Goal: Task Accomplishment & Management: Manage account settings

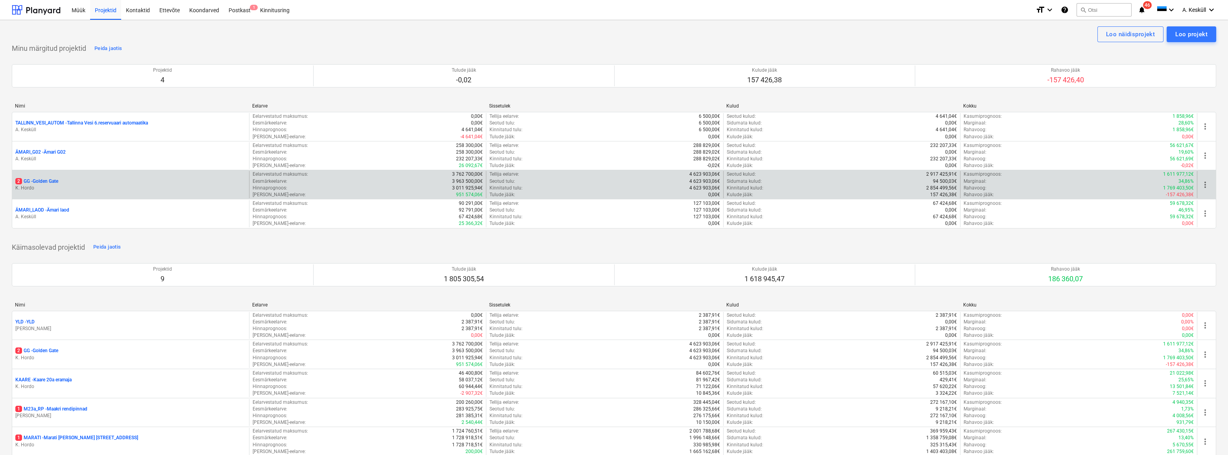
click at [43, 178] on p "2 GG - [GEOGRAPHIC_DATA]" at bounding box center [36, 181] width 43 height 7
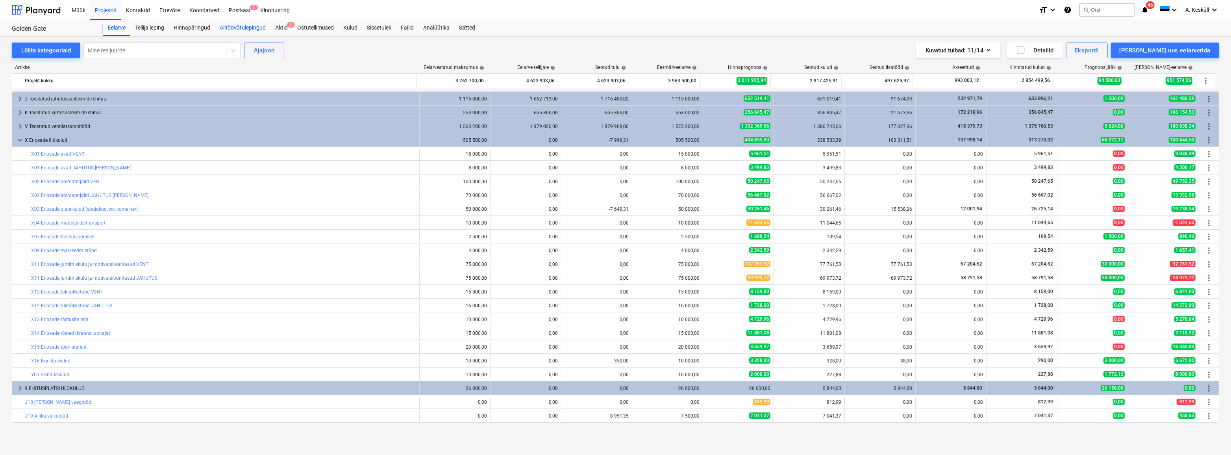
scroll to position [82, 0]
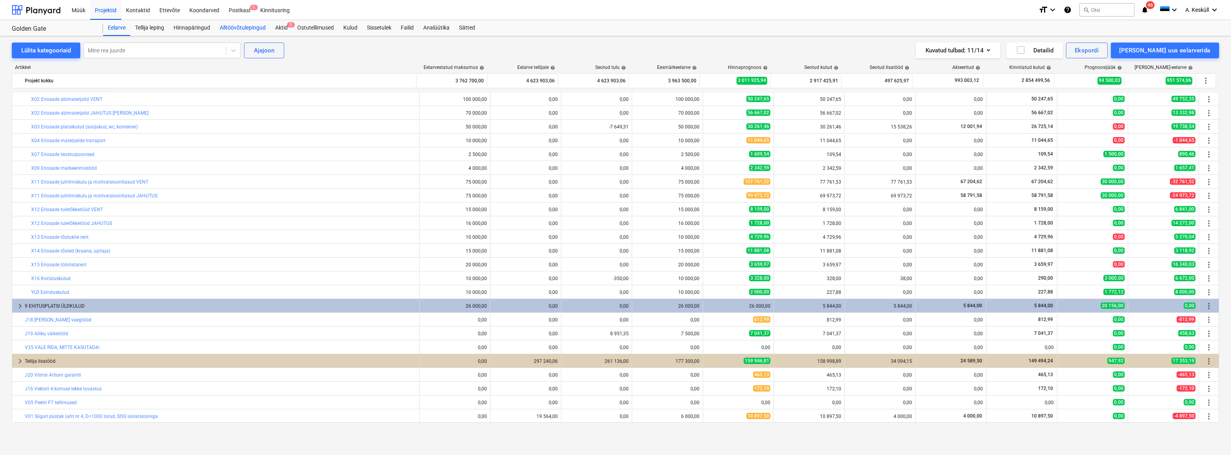
click at [232, 28] on div "Alltöövõtulepingud" at bounding box center [242, 28] width 55 height 16
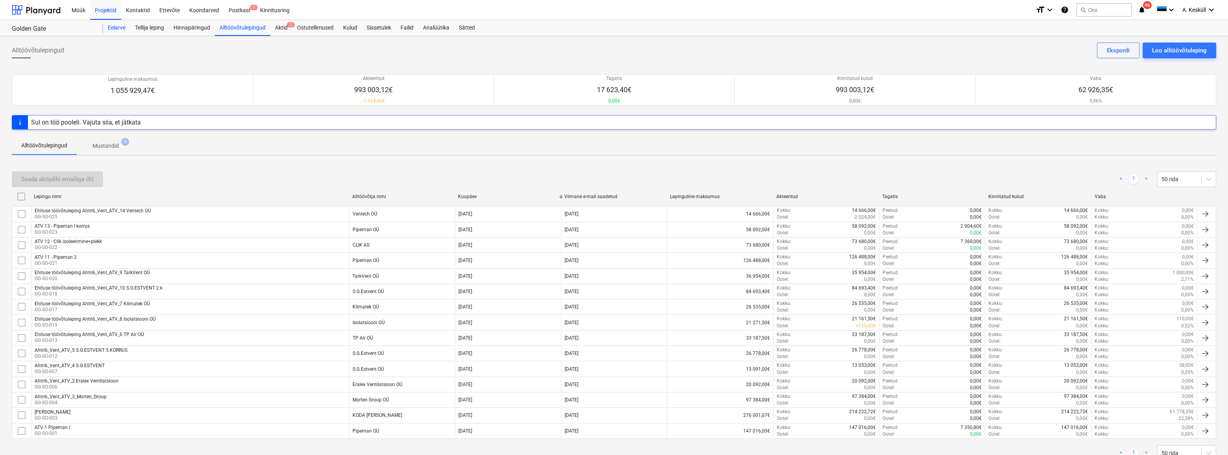
click at [122, 26] on div "Eelarve" at bounding box center [116, 28] width 27 height 16
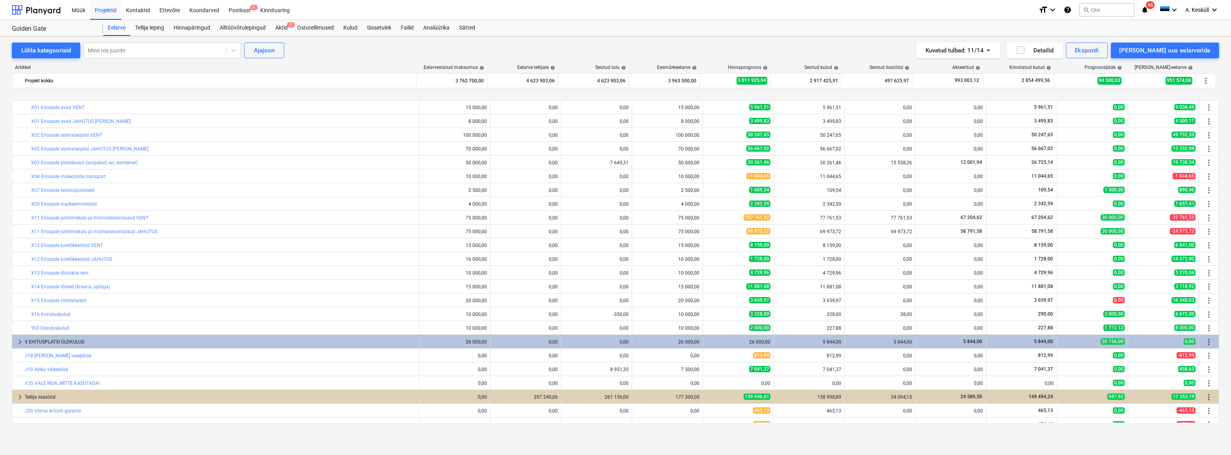
scroll to position [82, 0]
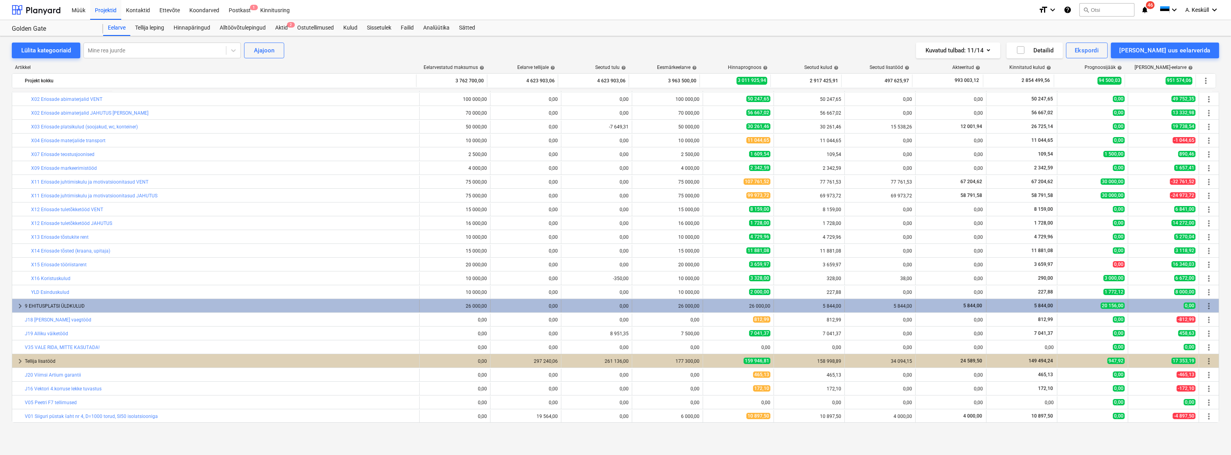
click at [17, 307] on span "keyboard_arrow_right" at bounding box center [19, 305] width 9 height 9
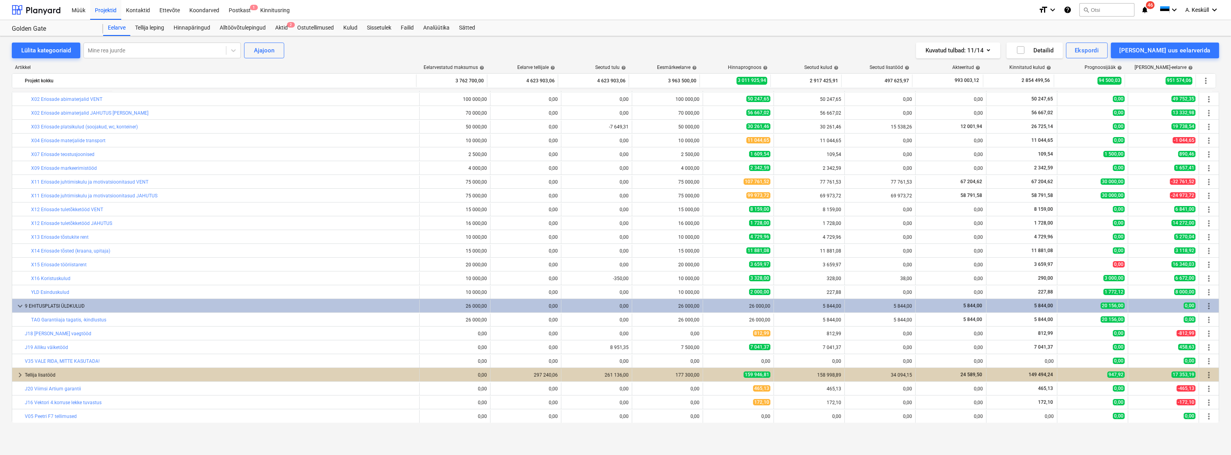
scroll to position [96, 0]
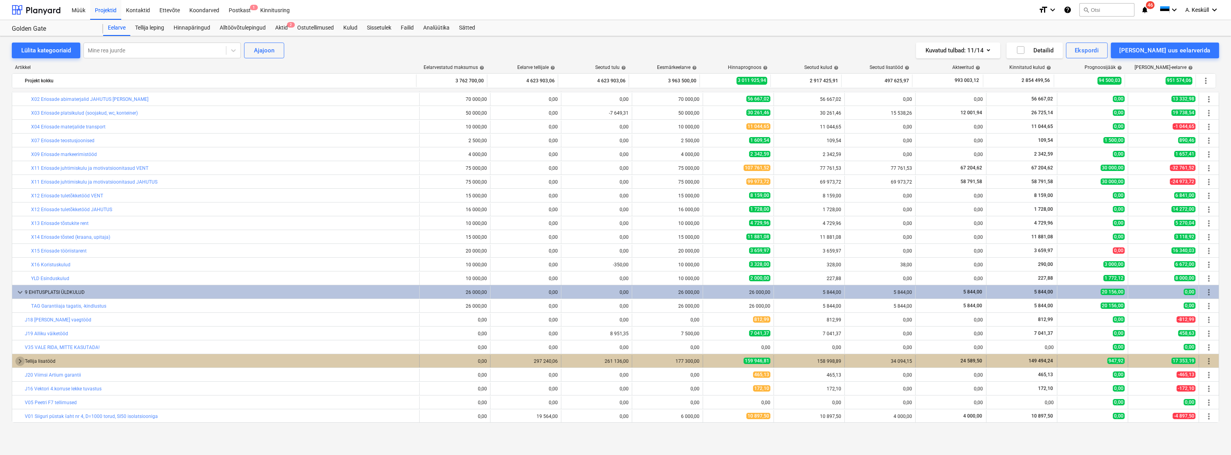
click at [16, 358] on span "keyboard_arrow_right" at bounding box center [19, 360] width 9 height 9
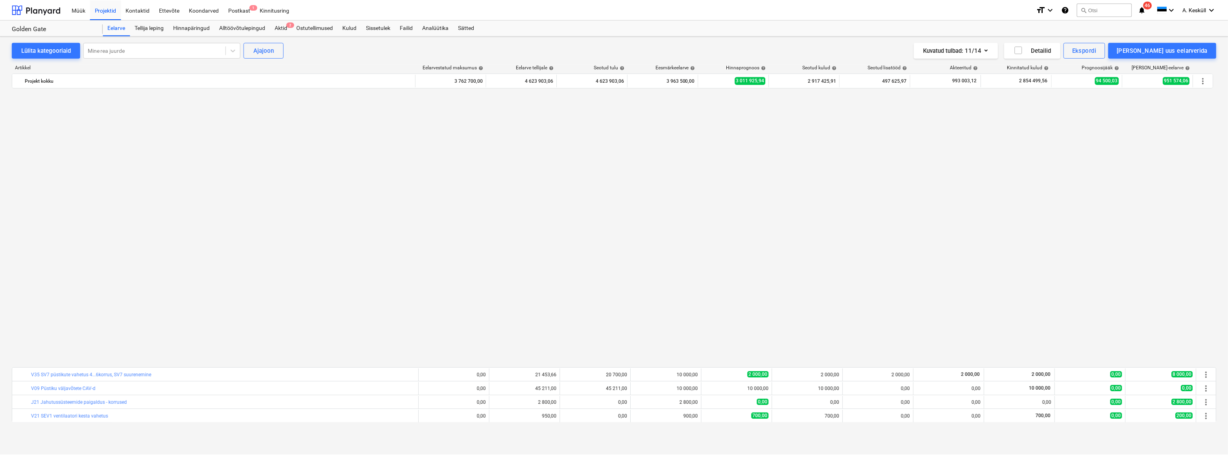
scroll to position [413, 0]
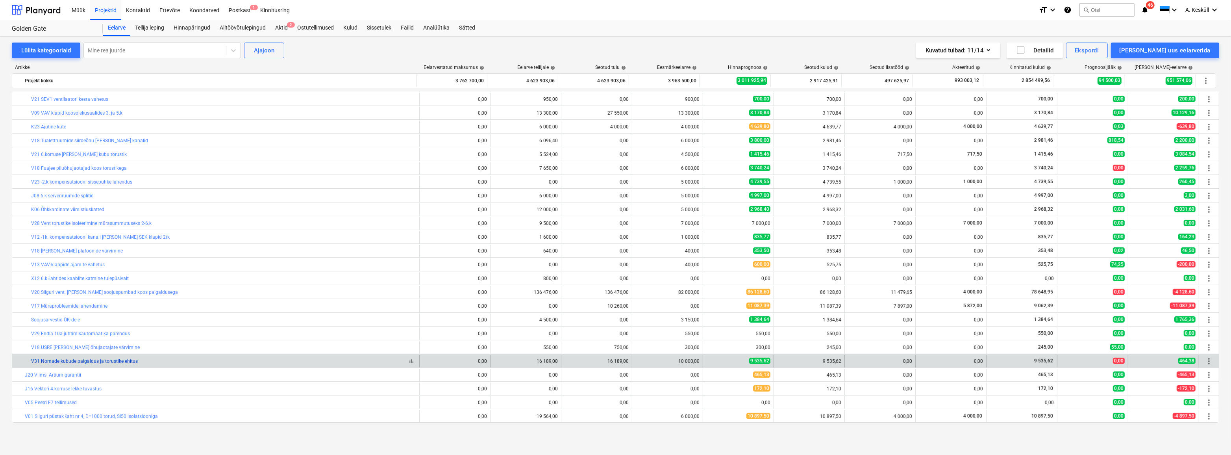
click at [89, 359] on link "V31 Nomade kubude paigaldus ja torustike ehitus" at bounding box center [84, 361] width 107 height 6
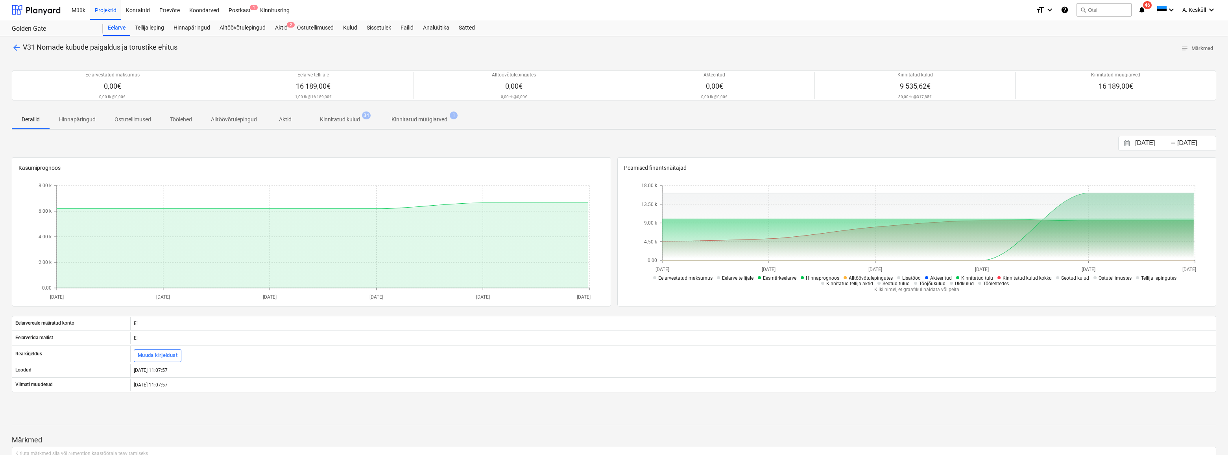
click at [338, 120] on p "Kinnitatud kulud" at bounding box center [340, 119] width 40 height 8
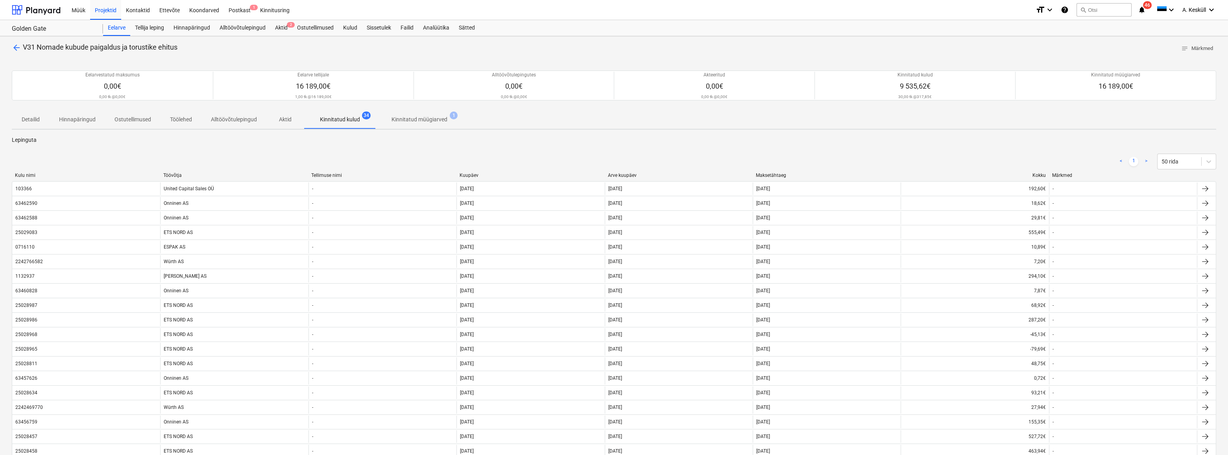
click at [622, 176] on div "Arve kuupäev" at bounding box center [679, 175] width 142 height 6
click at [118, 30] on div "Eelarve" at bounding box center [116, 28] width 27 height 16
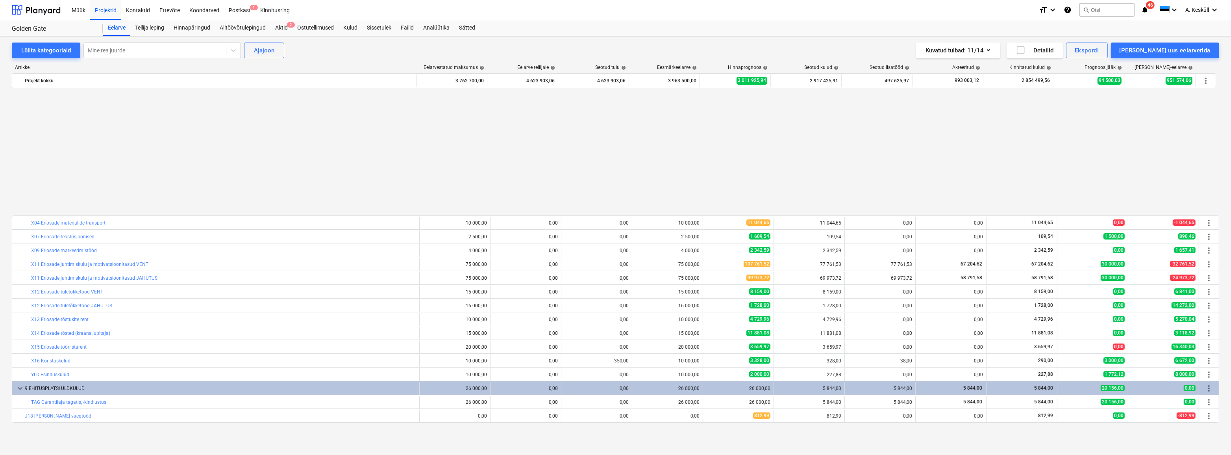
scroll to position [413, 0]
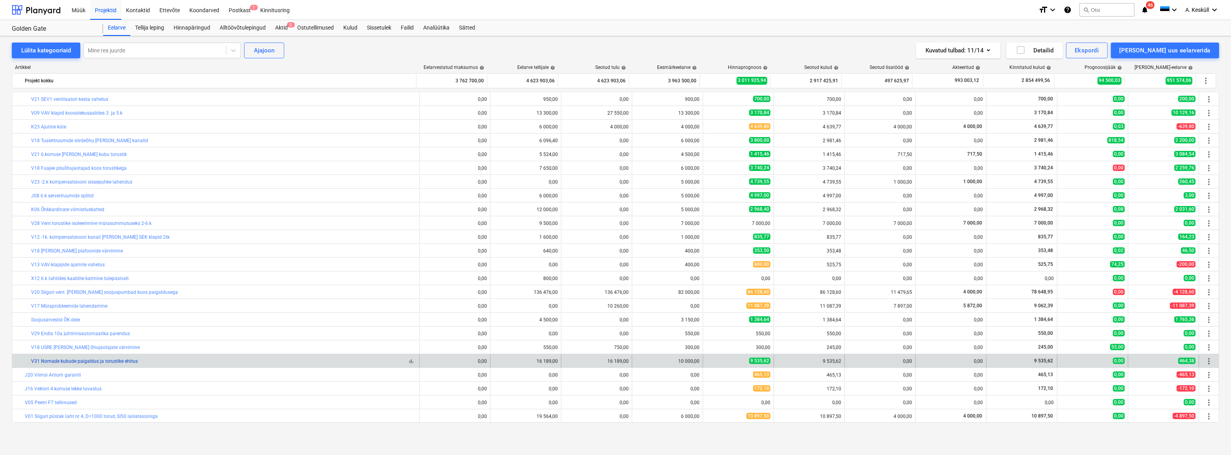
click at [57, 362] on link "V31 Nomade kubude paigaldus ja torustike ehitus" at bounding box center [84, 361] width 107 height 6
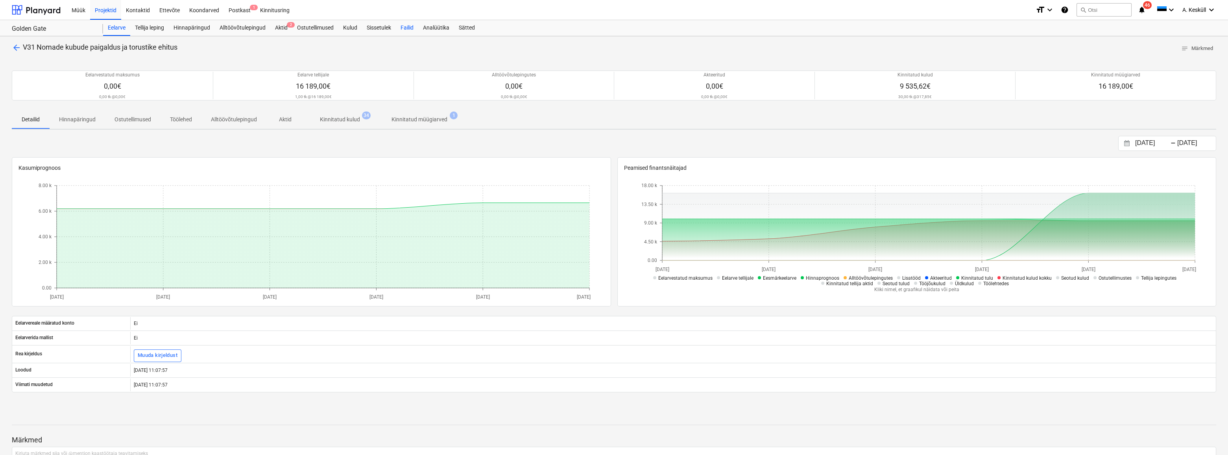
click at [409, 28] on div "Failid" at bounding box center [407, 28] width 22 height 16
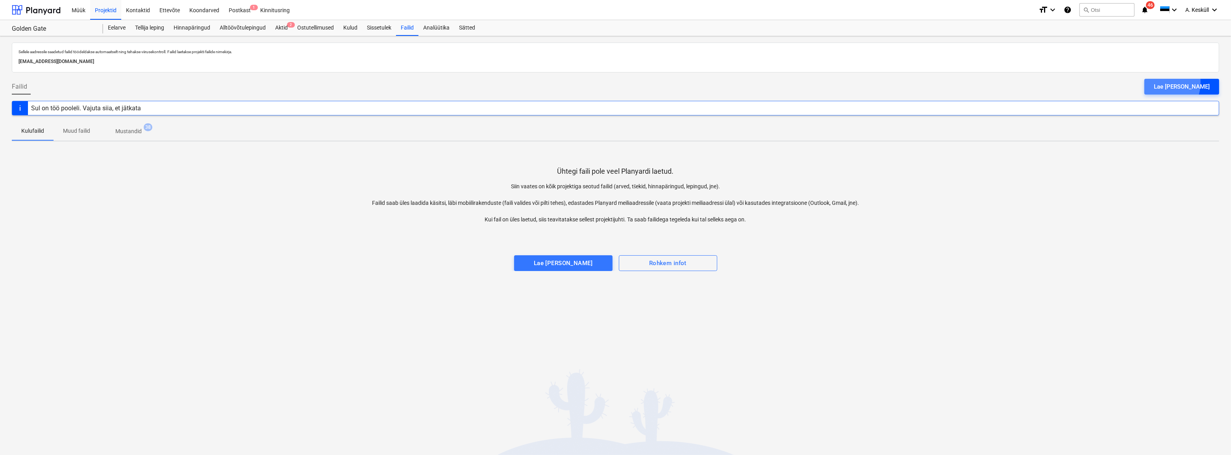
click at [1178, 82] on div "Lae [PERSON_NAME]" at bounding box center [1182, 86] width 56 height 10
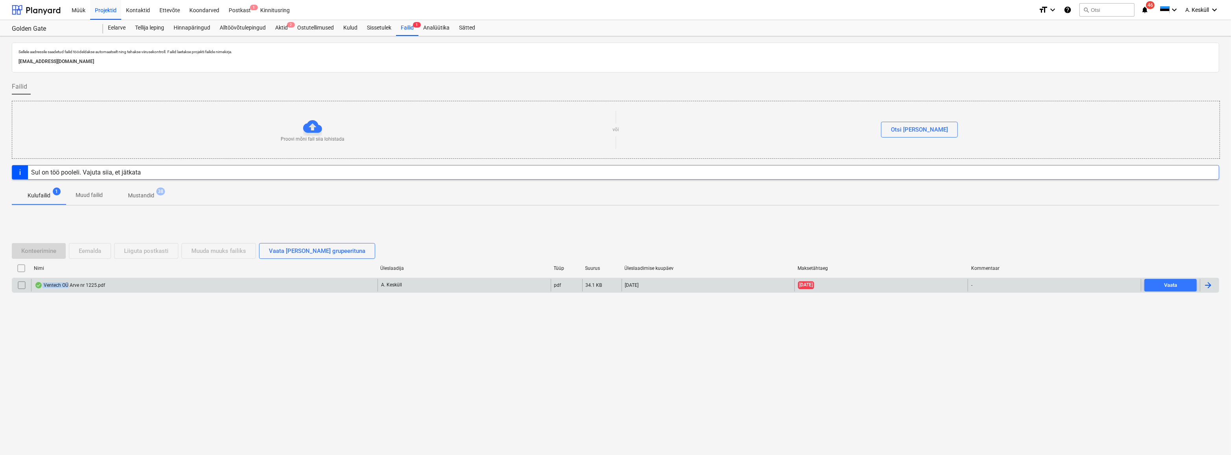
click at [67, 282] on div "Ventech OÜ Arve nr 1225.pdf" at bounding box center [70, 285] width 70 height 6
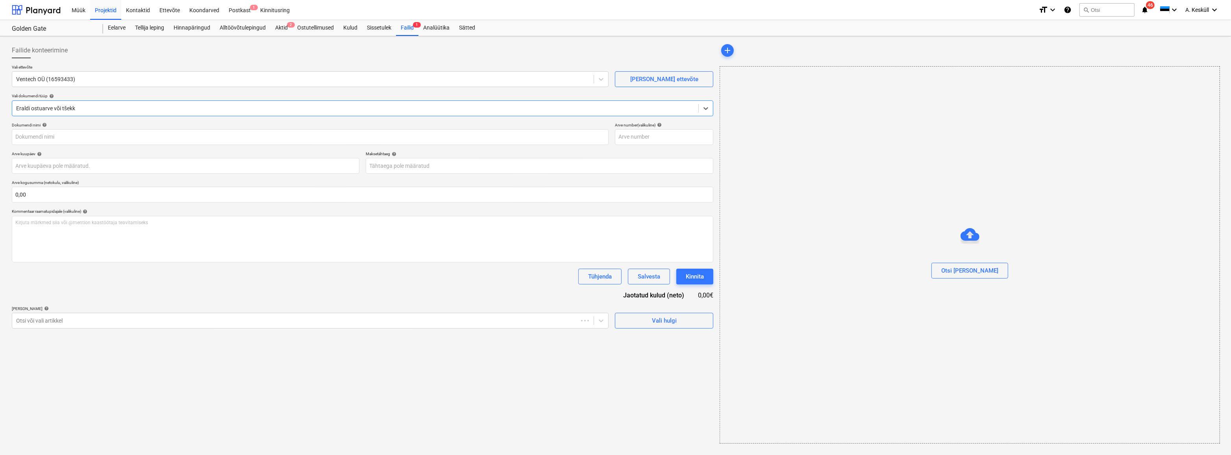
type input "1225"
type input "[DATE]"
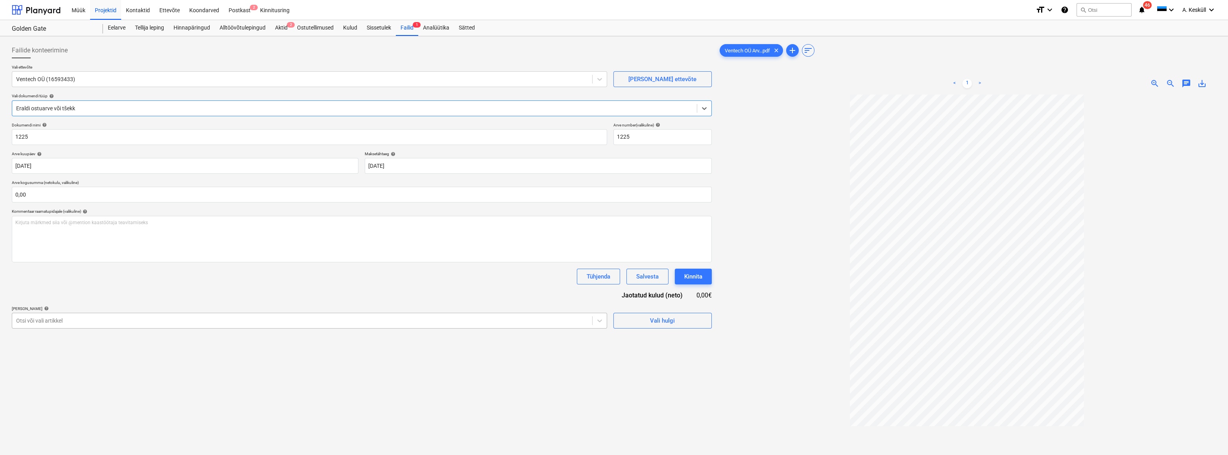
click at [47, 322] on div at bounding box center [302, 320] width 572 height 8
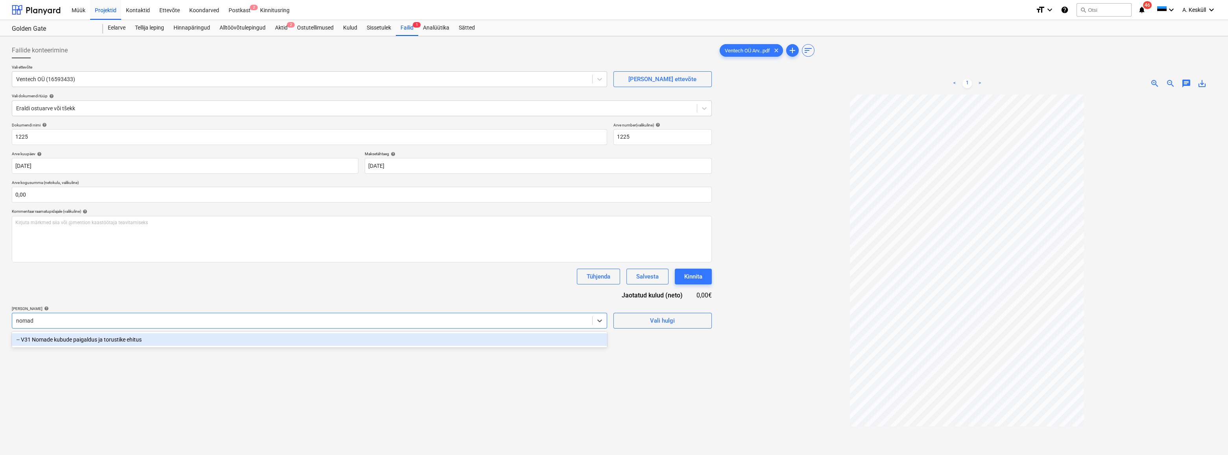
type input "nomade"
click at [68, 342] on div "-- V31 Nomade kubude paigaldus ja torustike ehitus" at bounding box center [309, 339] width 595 height 13
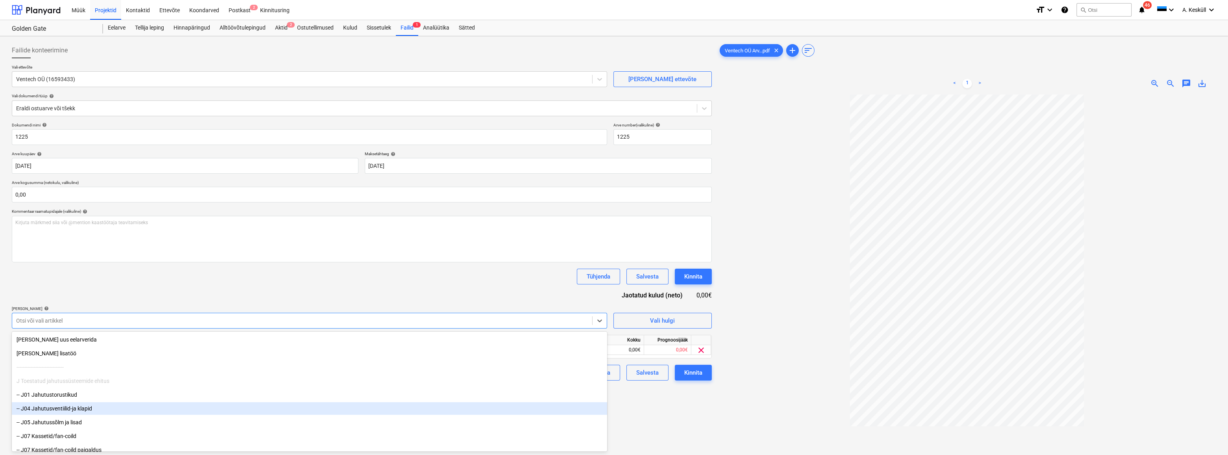
click at [678, 426] on div "Failide konteerimine Vali ettevõte Ventech OÜ (16593433) [PERSON_NAME] uus ette…" at bounding box center [362, 284] width 706 height 491
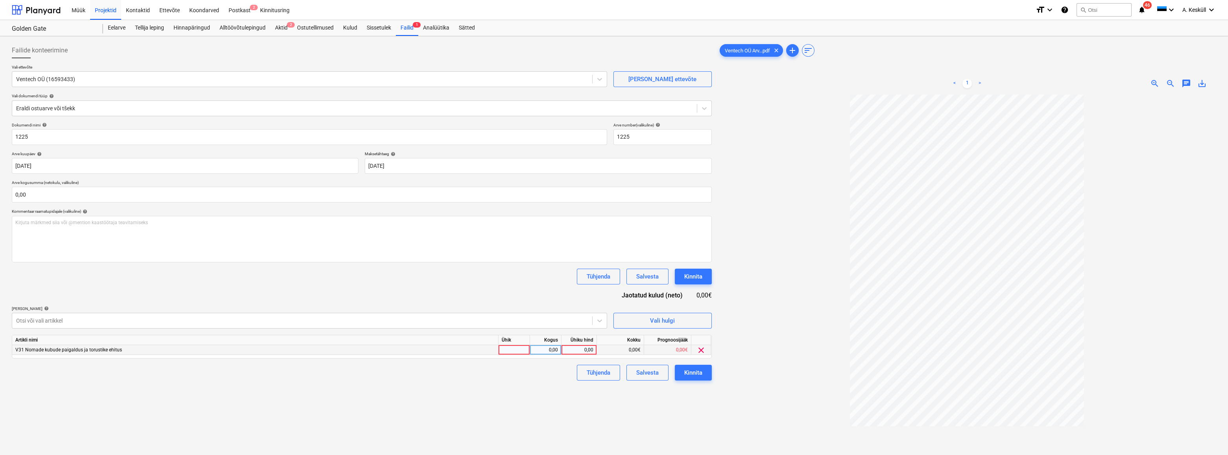
click at [590, 353] on div "0,00" at bounding box center [579, 350] width 29 height 10
type input "180"
click at [617, 441] on div "Failide konteerimine Vali ettevõte Ventech OÜ (16593433) [PERSON_NAME] uus ette…" at bounding box center [362, 284] width 706 height 491
click at [692, 372] on div "Kinnita" at bounding box center [693, 372] width 18 height 10
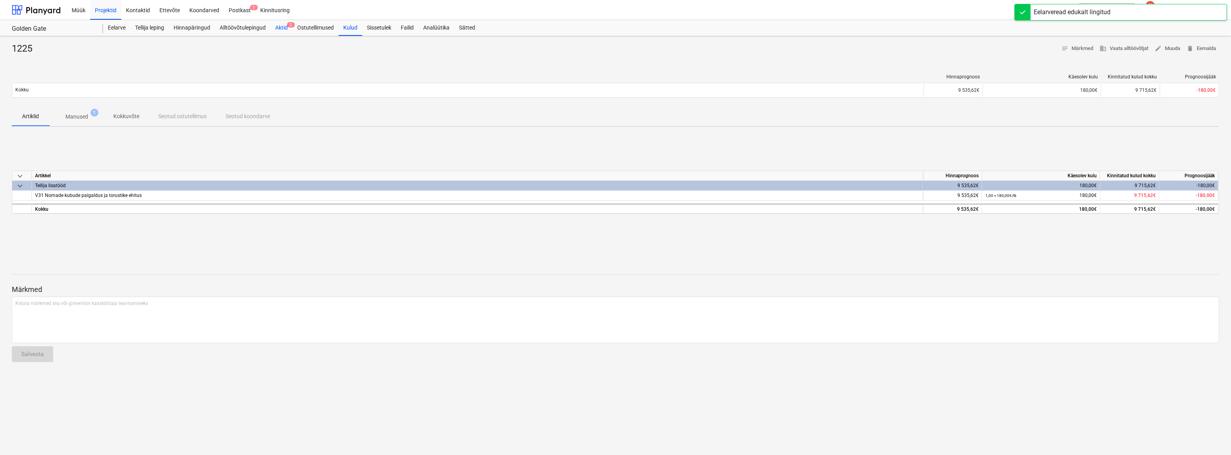
click at [283, 27] on div "Aktid 2" at bounding box center [281, 28] width 22 height 16
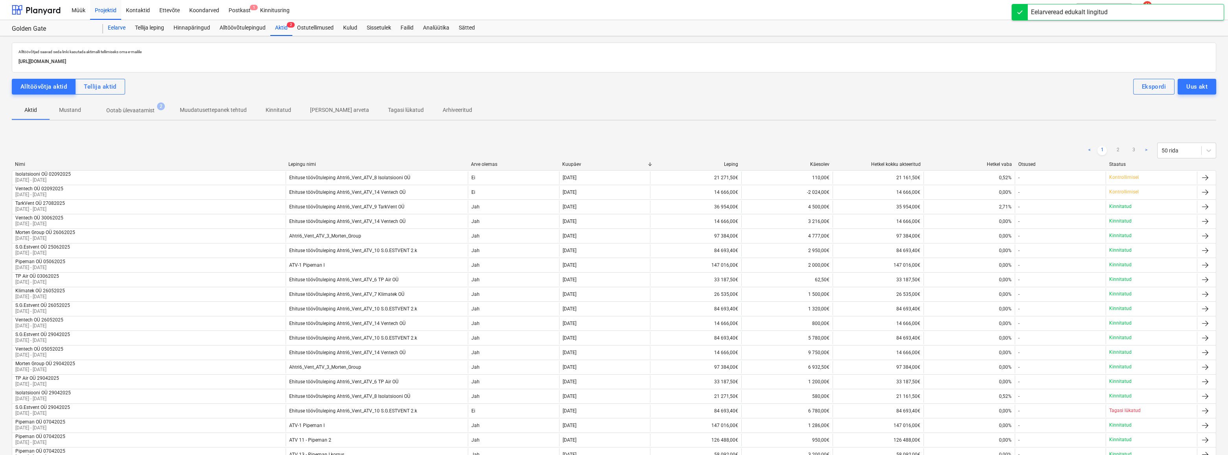
click at [115, 29] on div "Eelarve" at bounding box center [116, 28] width 27 height 16
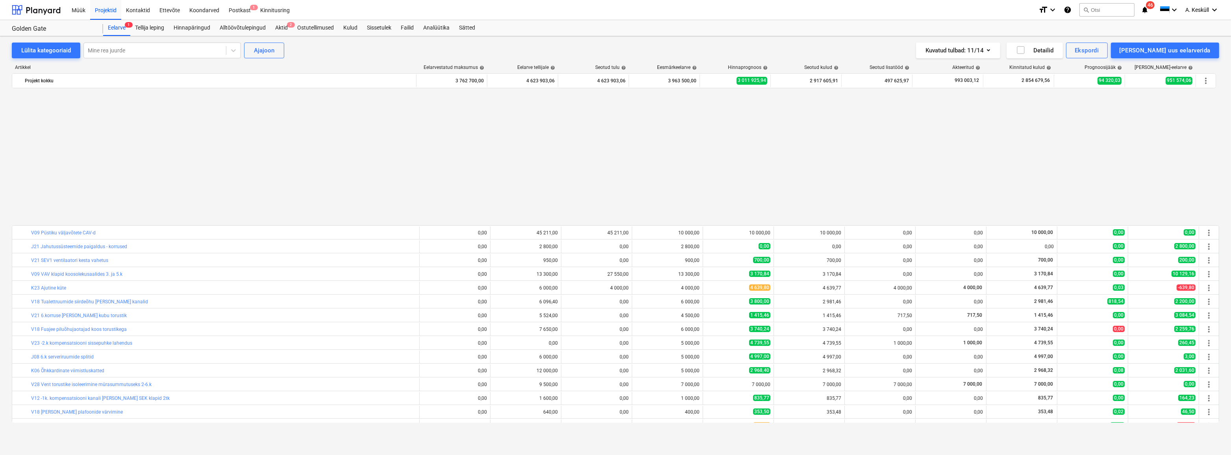
scroll to position [413, 0]
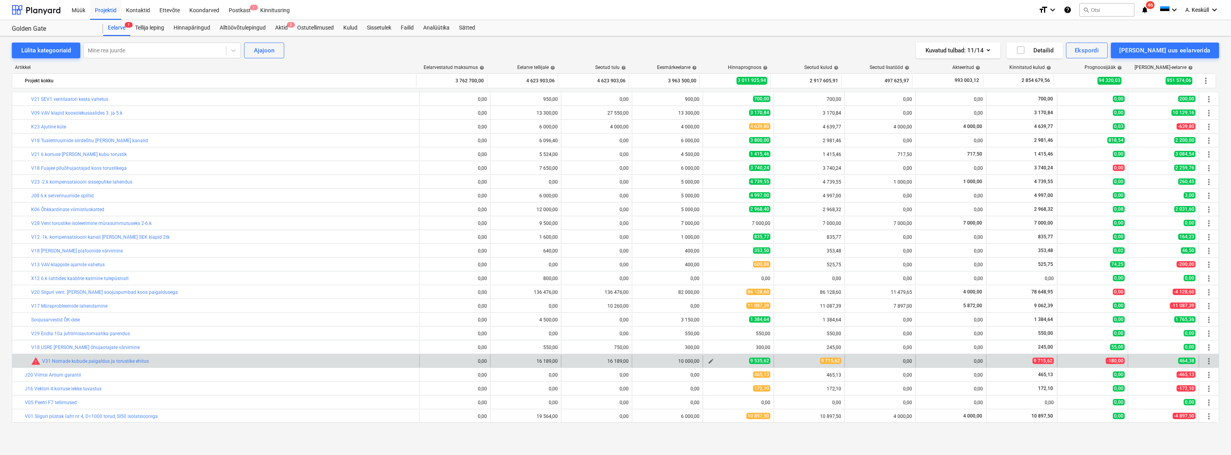
click at [708, 359] on span "edit" at bounding box center [711, 361] width 6 height 6
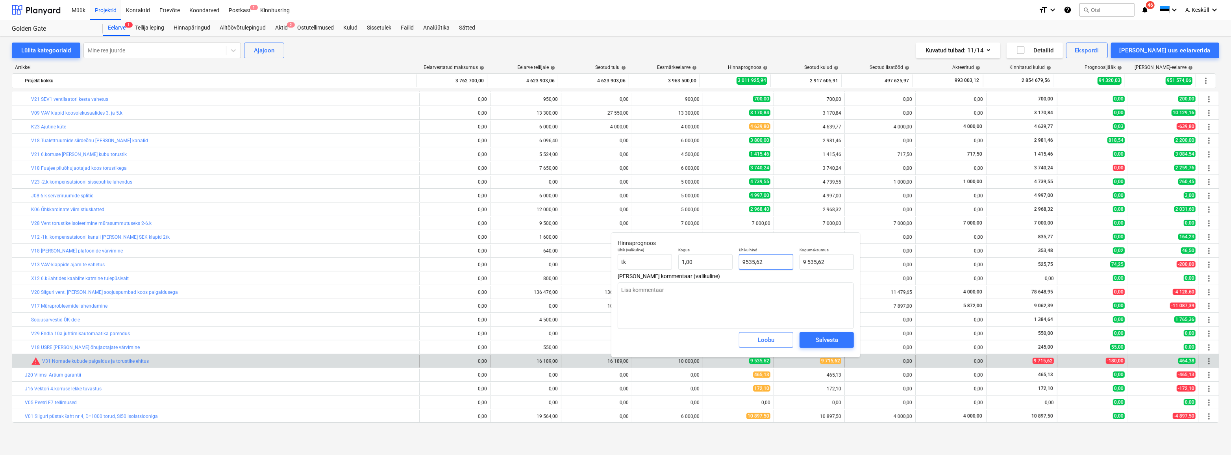
drag, startPoint x: 767, startPoint y: 265, endPoint x: 740, endPoint y: 262, distance: 26.6
click at [740, 262] on input "9535,62" at bounding box center [766, 262] width 54 height 16
type input "9"
type textarea "x"
type input "9,00"
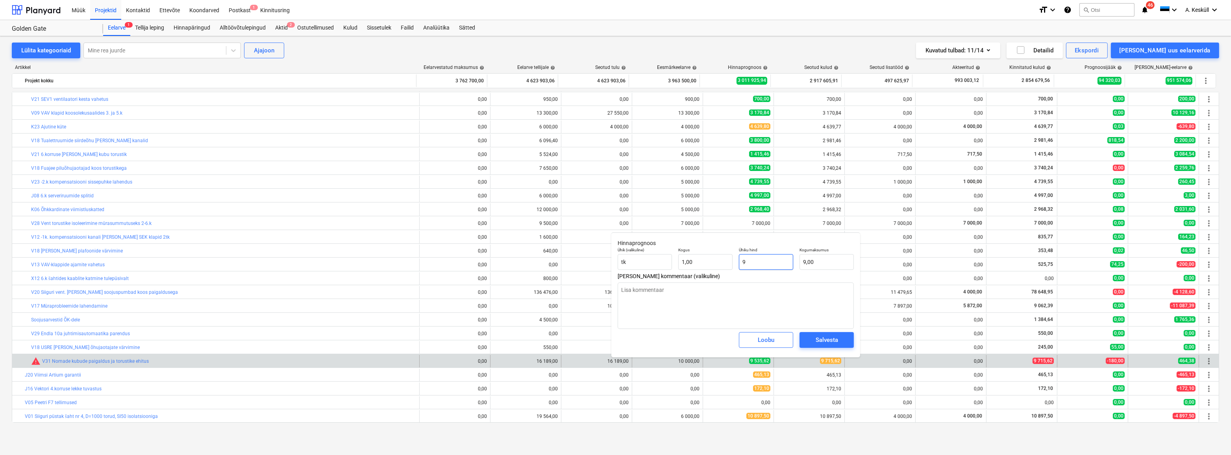
type input "97"
type textarea "x"
type input "97,00"
type input "971"
type textarea "x"
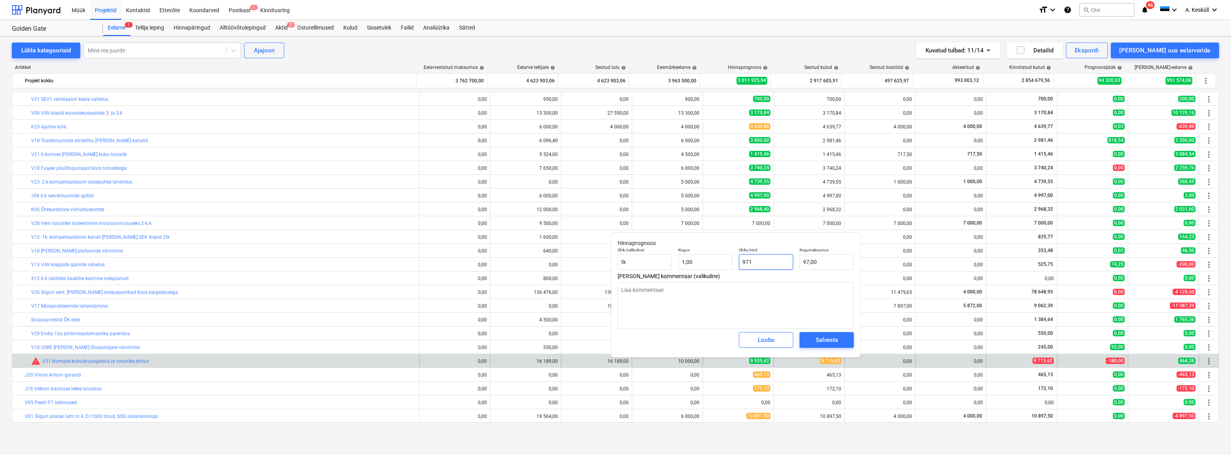
type input "971,00"
type input "9715"
type textarea "x"
type input "9 715,00"
type input "9715,"
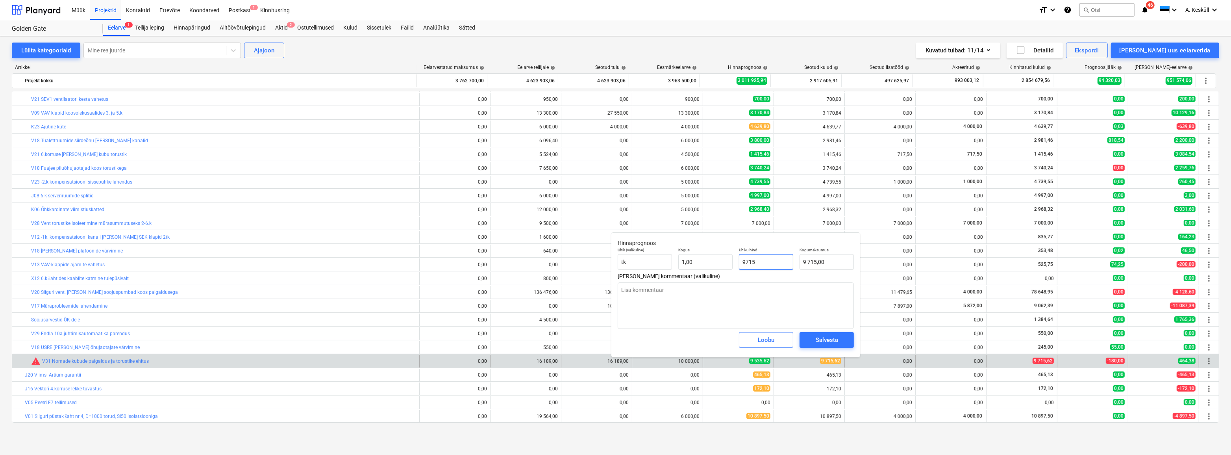
type textarea "x"
type input "9715,6"
type textarea "x"
type input "9 715,60"
type input "9715,62"
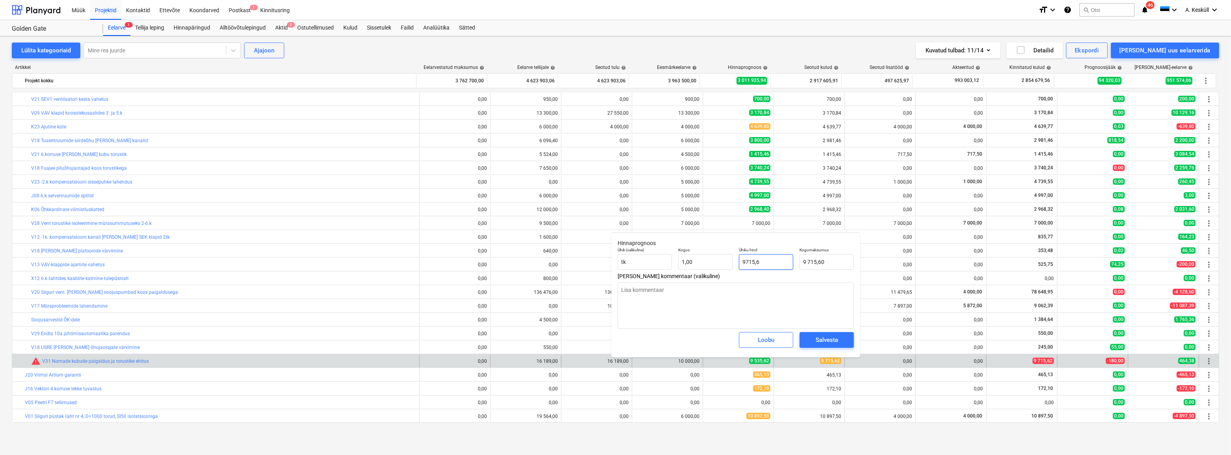
type textarea "x"
type input "9 715,62"
click at [838, 337] on div "Salvesta" at bounding box center [826, 340] width 22 height 10
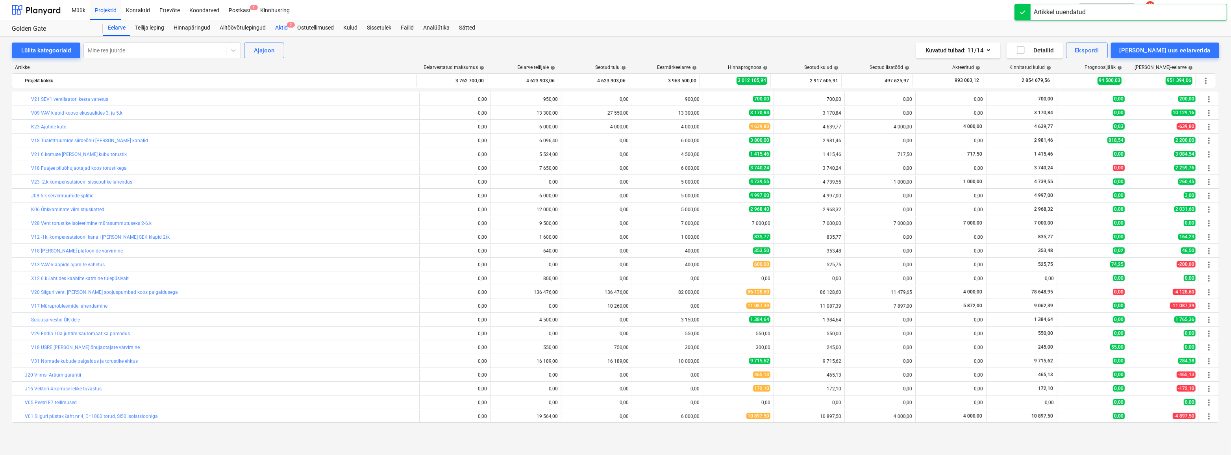
click at [280, 28] on div "Aktid 2" at bounding box center [281, 28] width 22 height 16
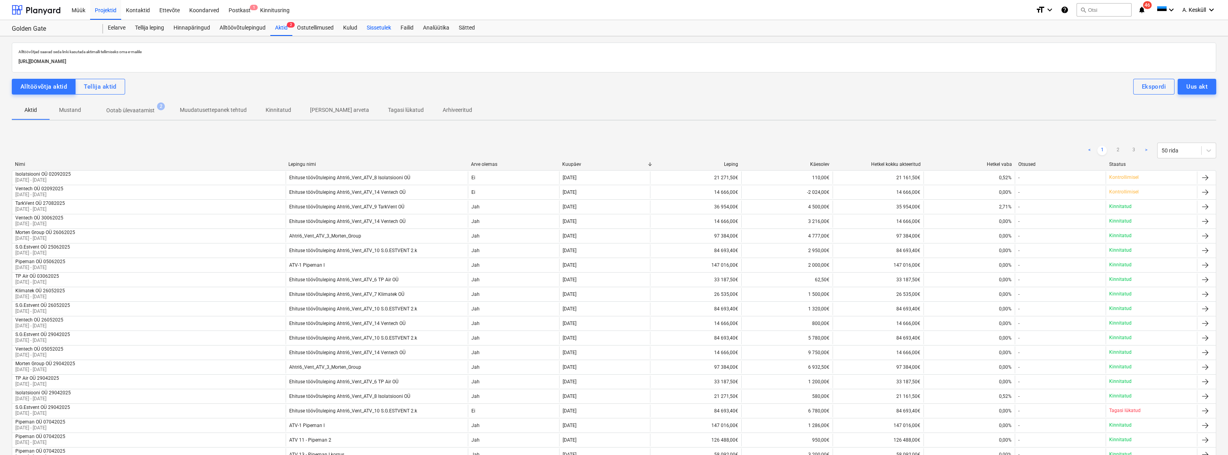
click at [385, 28] on div "Sissetulek" at bounding box center [379, 28] width 34 height 16
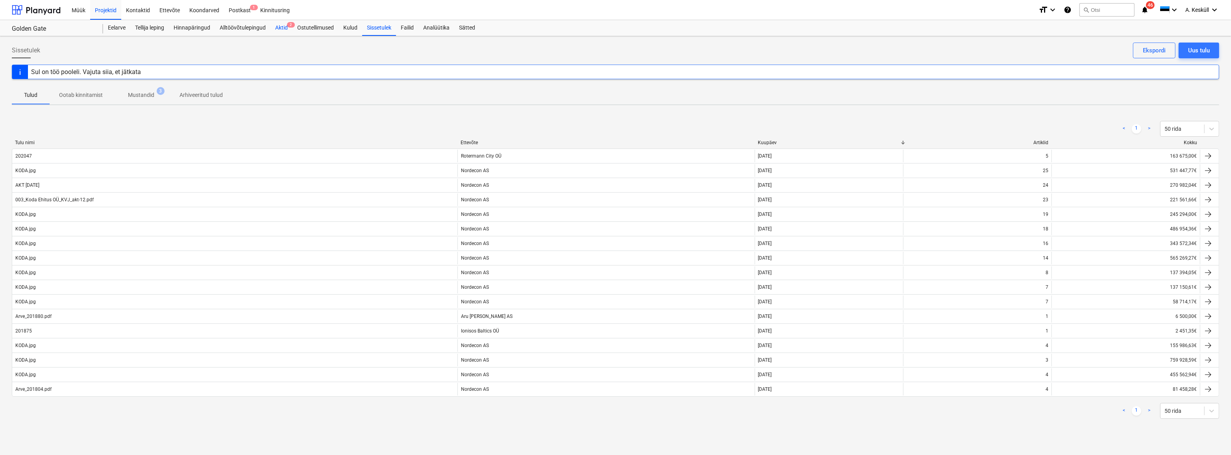
click at [280, 29] on div "Aktid 2" at bounding box center [281, 28] width 22 height 16
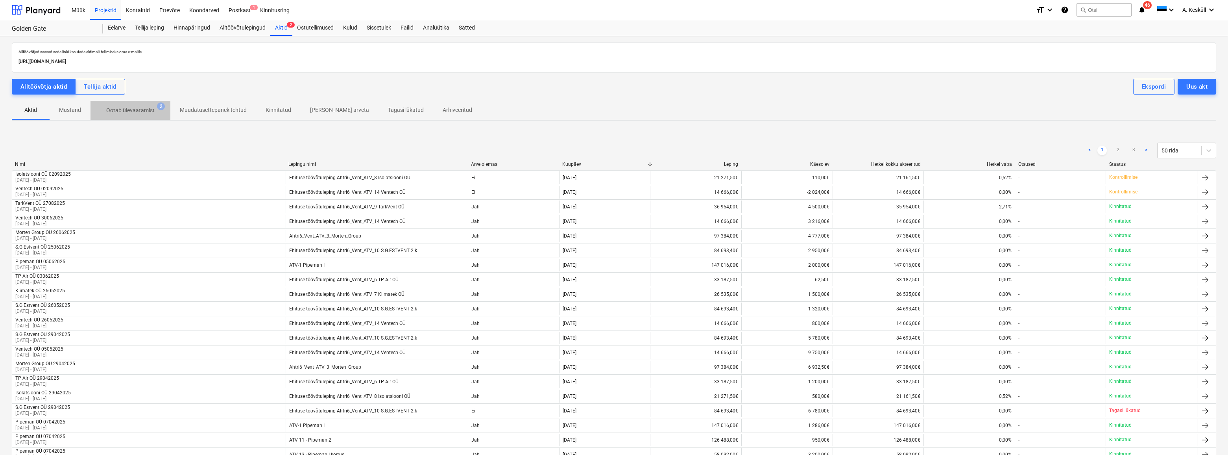
click at [133, 114] on p "Ootab ülevaatamist" at bounding box center [130, 110] width 48 height 8
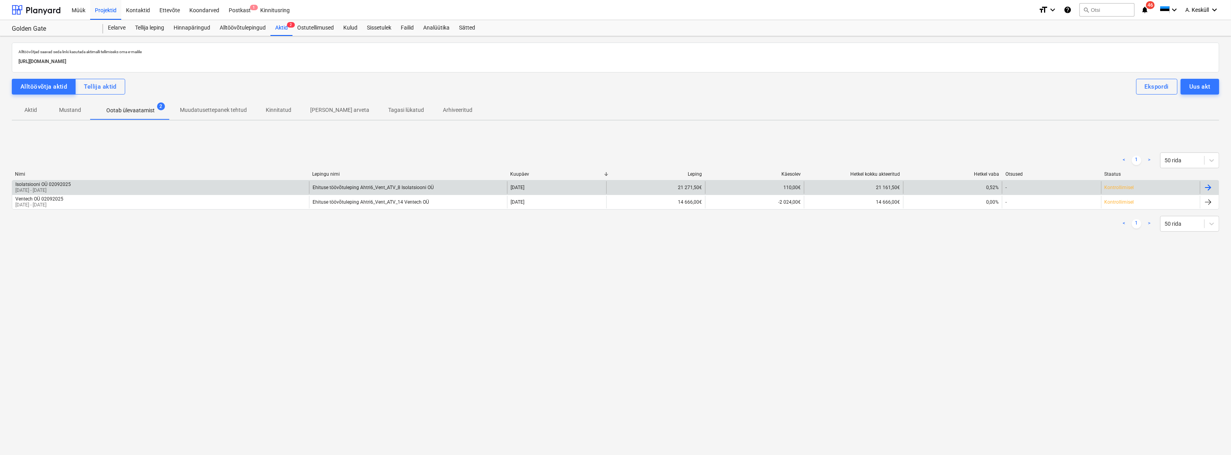
click at [43, 188] on p "[DATE] - [DATE]" at bounding box center [42, 190] width 55 height 7
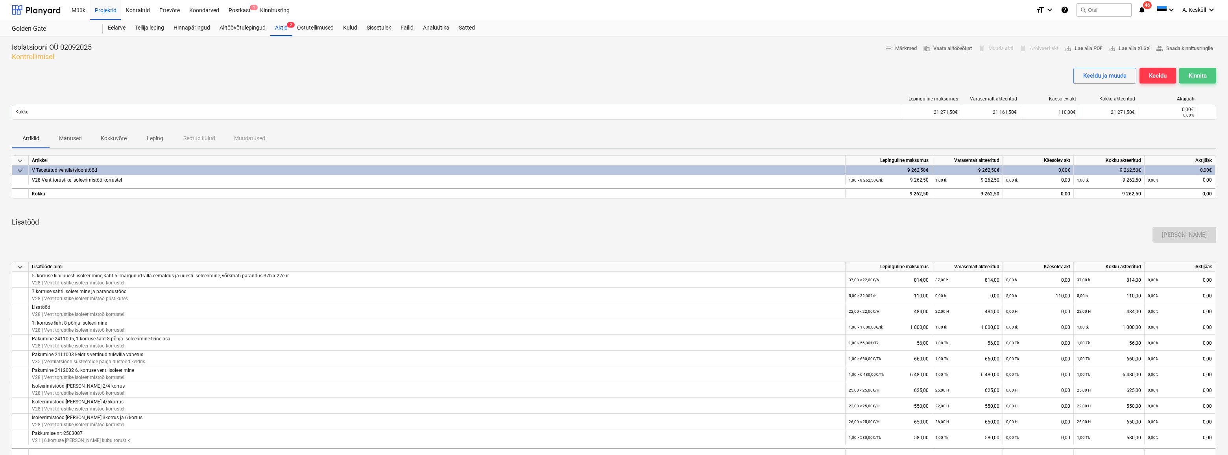
click at [1199, 75] on div "Kinnita" at bounding box center [1198, 75] width 18 height 10
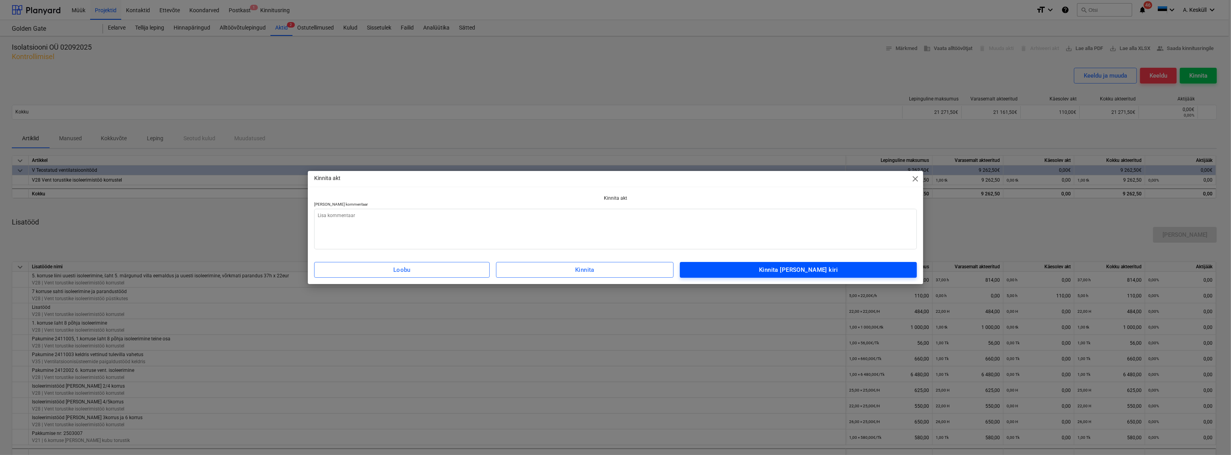
click at [804, 268] on div "Kinnita [PERSON_NAME] kiri" at bounding box center [798, 269] width 79 height 10
type textarea "x"
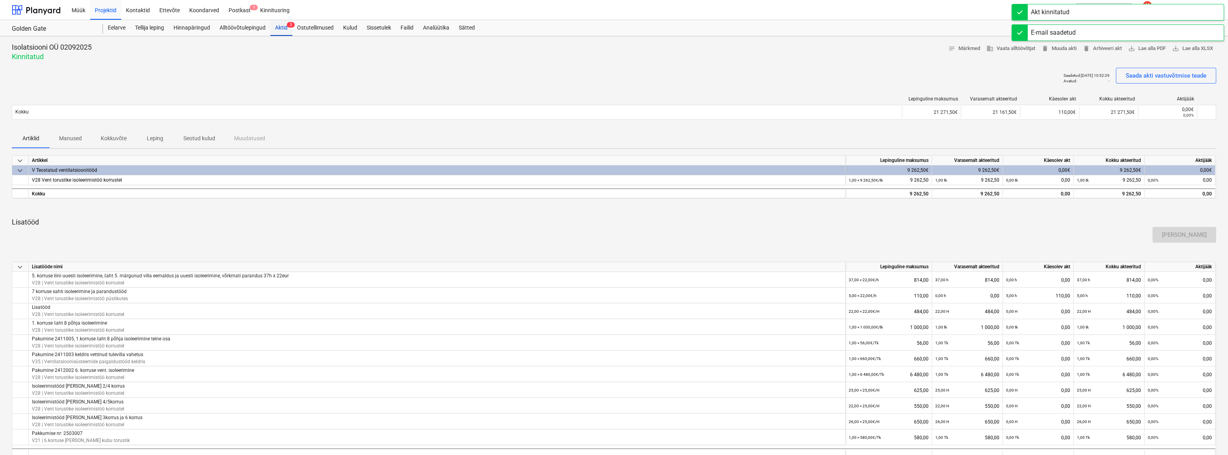
click at [279, 32] on div "Aktid 2" at bounding box center [281, 28] width 22 height 16
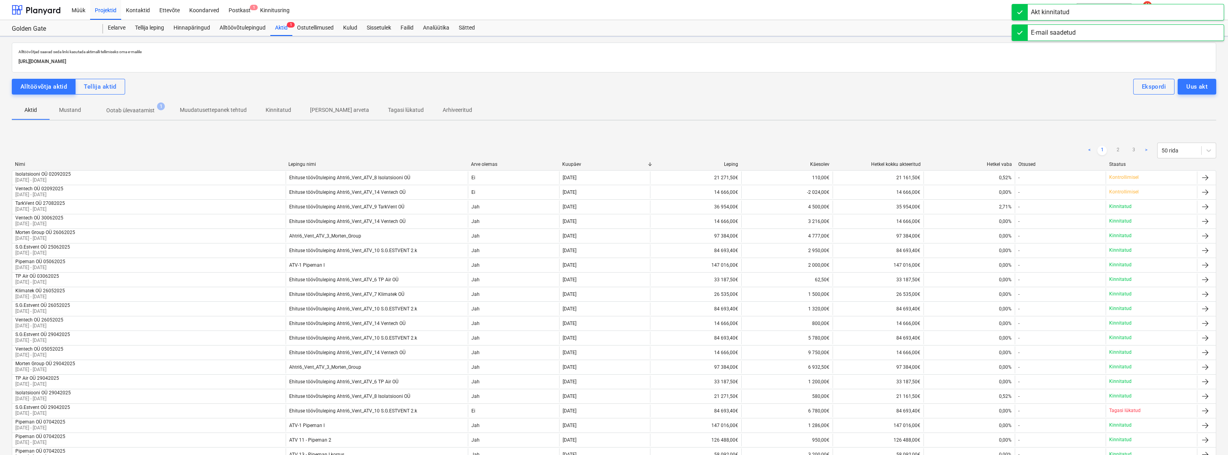
click at [132, 111] on p "Ootab ülevaatamist" at bounding box center [130, 110] width 48 height 8
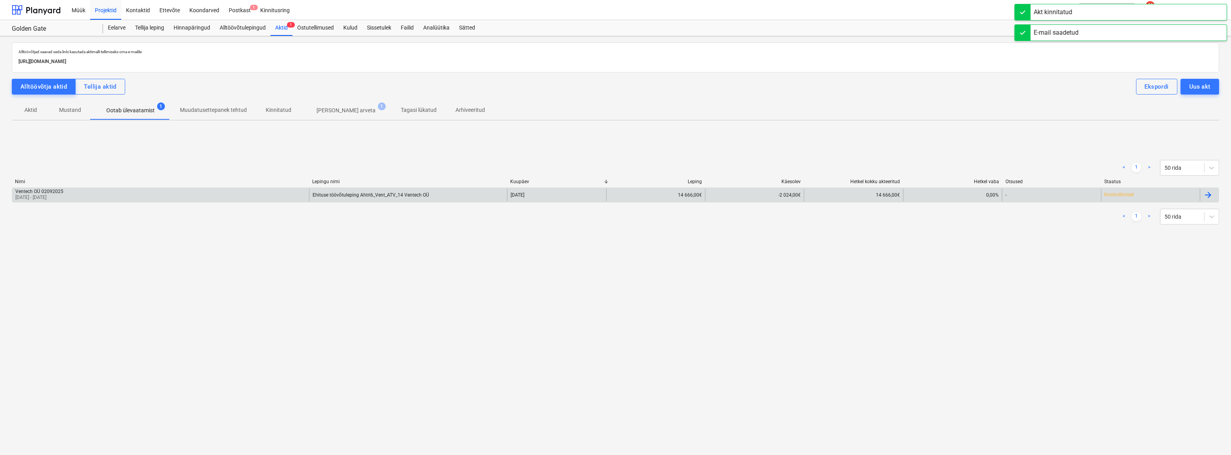
click at [42, 192] on div "Ventech OÜ 02092025" at bounding box center [39, 192] width 48 height 6
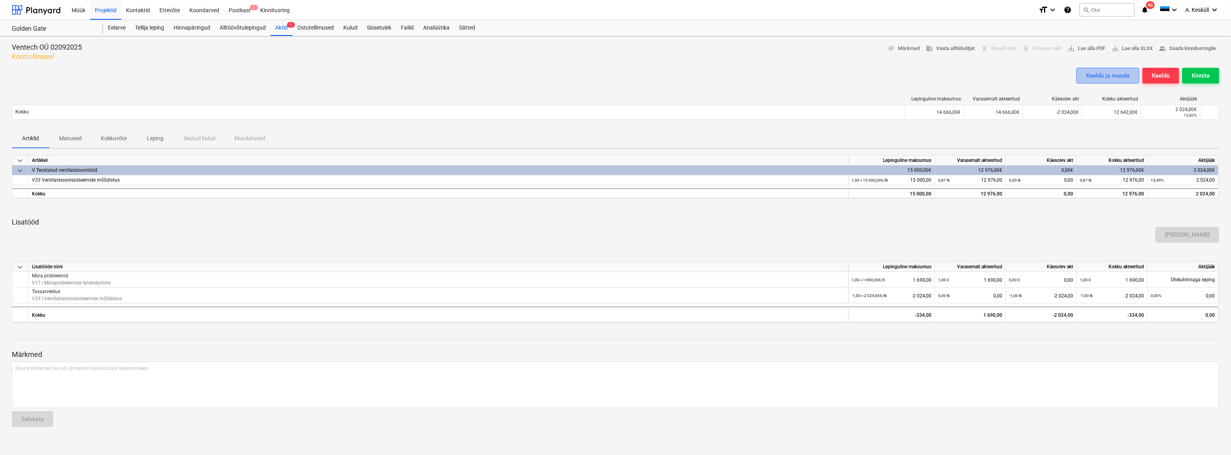
click at [1109, 76] on div "Keeldu ja muuda" at bounding box center [1107, 75] width 43 height 10
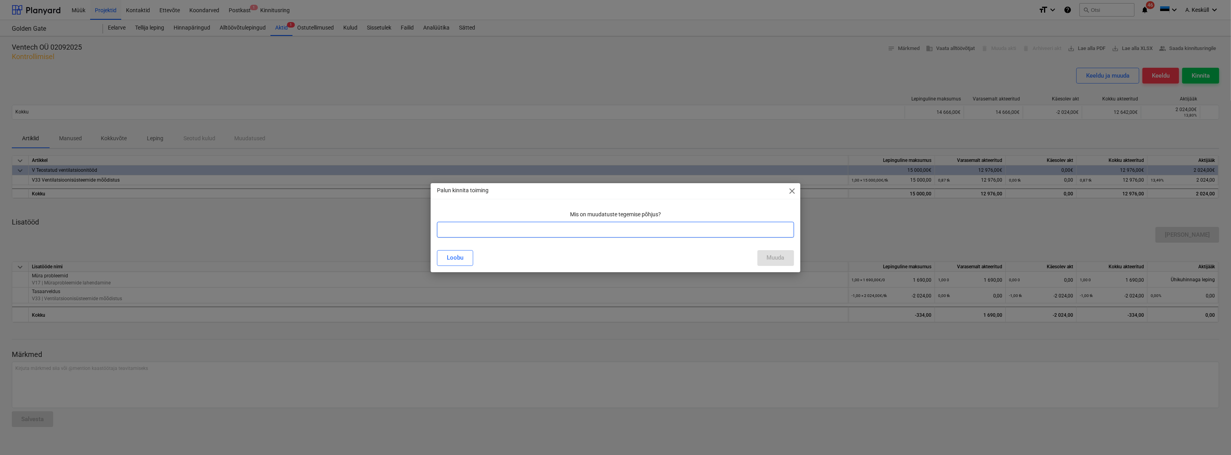
click at [586, 228] on input "text" at bounding box center [615, 230] width 357 height 16
click at [567, 232] on input "text" at bounding box center [615, 230] width 357 height 16
type input "P"
type input "Lepingu maht akteerimata"
click at [781, 257] on div "Muuda" at bounding box center [776, 257] width 18 height 10
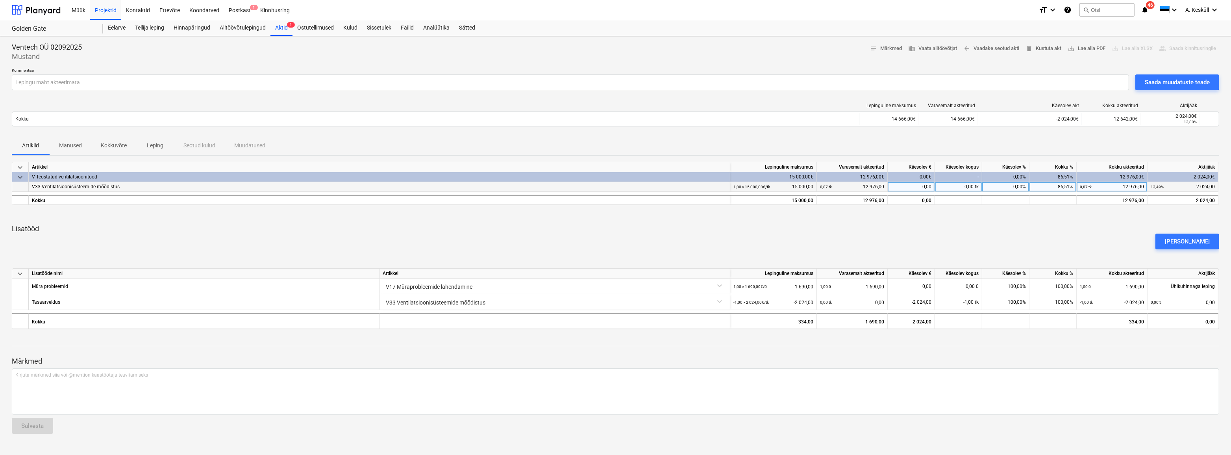
click at [960, 186] on div "0,00 tk" at bounding box center [958, 187] width 47 height 10
click at [905, 185] on div "0,00" at bounding box center [911, 187] width 47 height 10
type input "2024"
click at [894, 232] on div "[PERSON_NAME]" at bounding box center [615, 241] width 1213 height 22
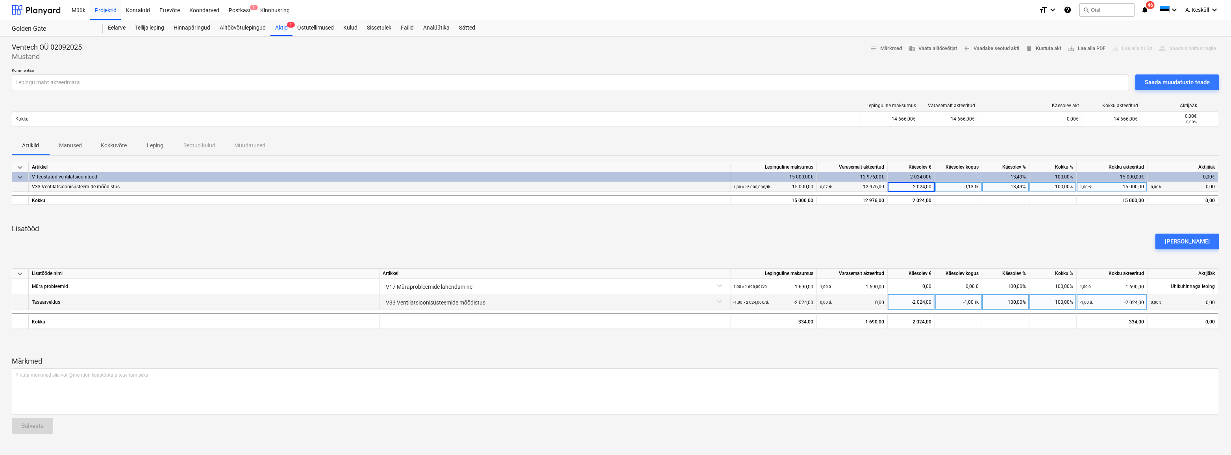
click at [963, 301] on div "-1,00 tk" at bounding box center [958, 302] width 47 height 16
click at [906, 304] on div "-2 024,00" at bounding box center [911, 302] width 41 height 16
click at [914, 301] on input "-2024" at bounding box center [911, 301] width 47 height 15
click at [920, 301] on input "-2024" at bounding box center [911, 301] width 47 height 15
type input "2024"
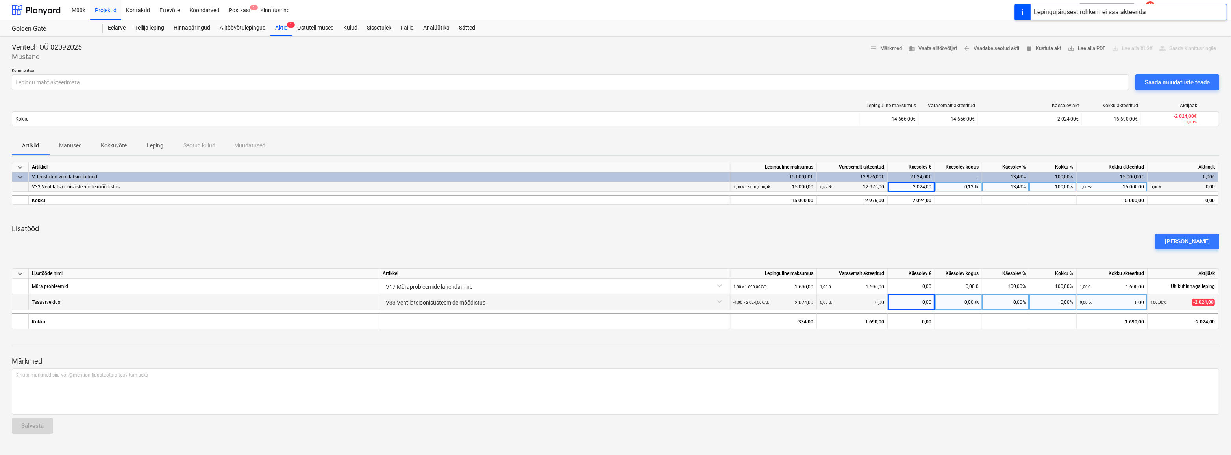
click at [1076, 229] on p "Lisatööd" at bounding box center [615, 228] width 1207 height 9
click at [915, 302] on div "0,00" at bounding box center [911, 302] width 41 height 16
click at [960, 301] on div "0,00 tk" at bounding box center [958, 302] width 47 height 16
type input "-1"
click at [915, 48] on span "business Vaata alltöövõtjat" at bounding box center [932, 48] width 49 height 9
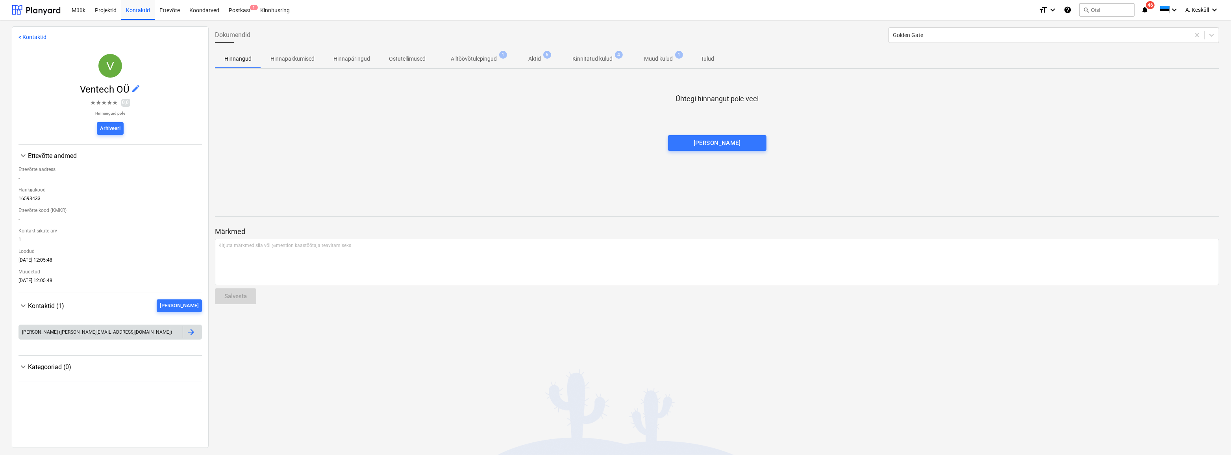
click at [189, 332] on div at bounding box center [190, 331] width 9 height 9
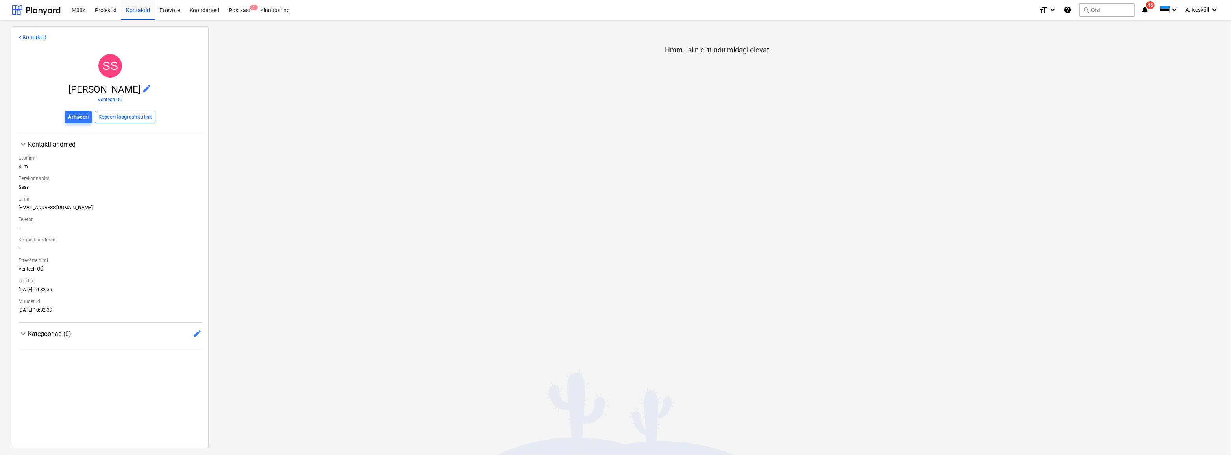
click at [20, 39] on link "< Kontaktid" at bounding box center [32, 37] width 28 height 6
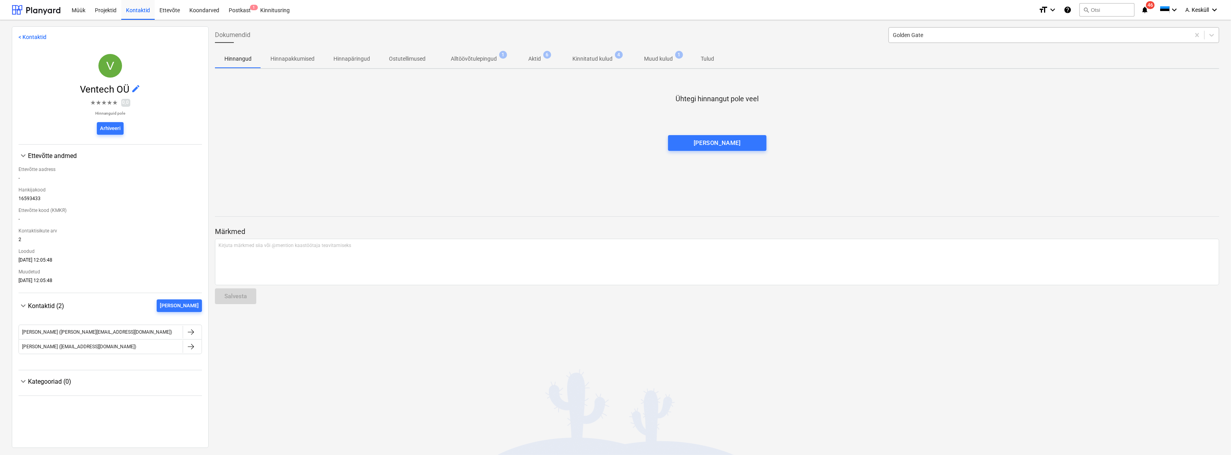
click at [1100, 37] on div at bounding box center [1039, 35] width 293 height 8
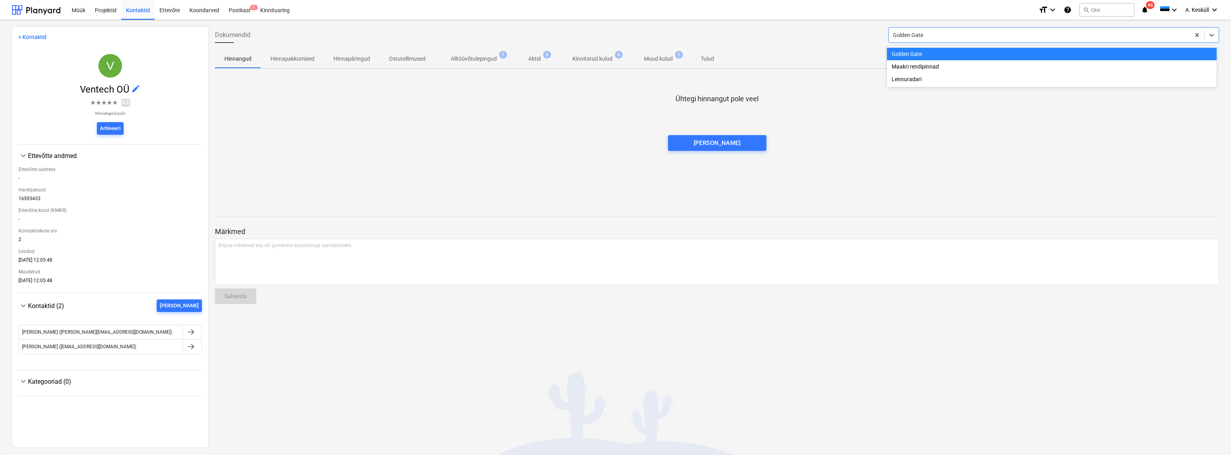
click at [1100, 37] on div at bounding box center [1039, 35] width 293 height 8
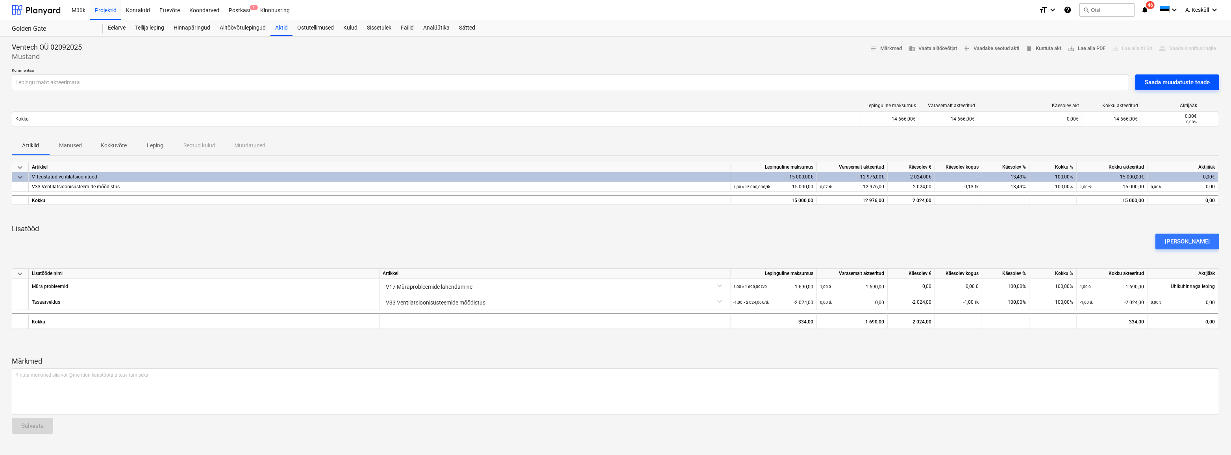
click at [1172, 79] on div "Saada muudatuste teade" at bounding box center [1177, 82] width 65 height 10
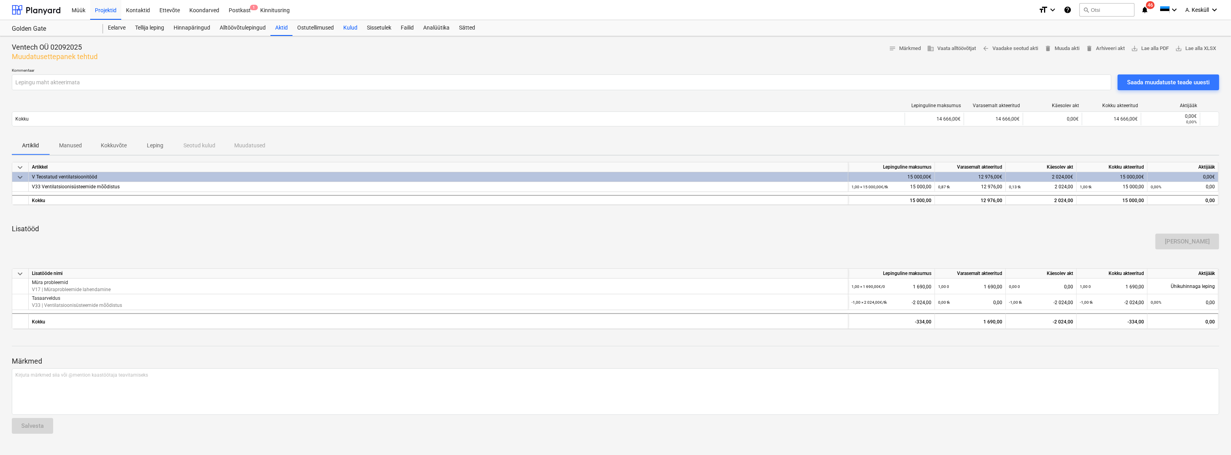
click at [349, 27] on div "Kulud" at bounding box center [350, 28] width 24 height 16
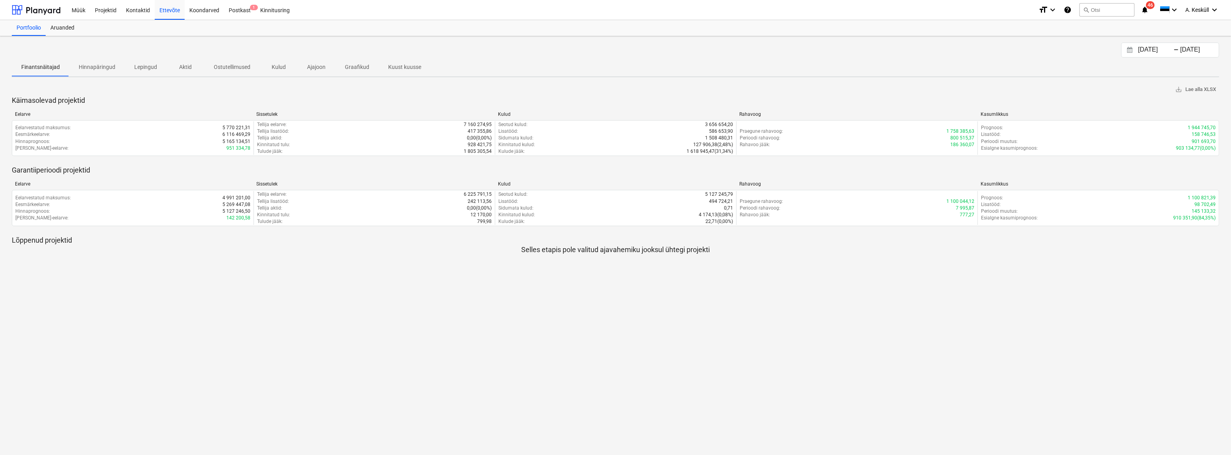
click at [142, 67] on p "Lepingud" at bounding box center [145, 67] width 23 height 8
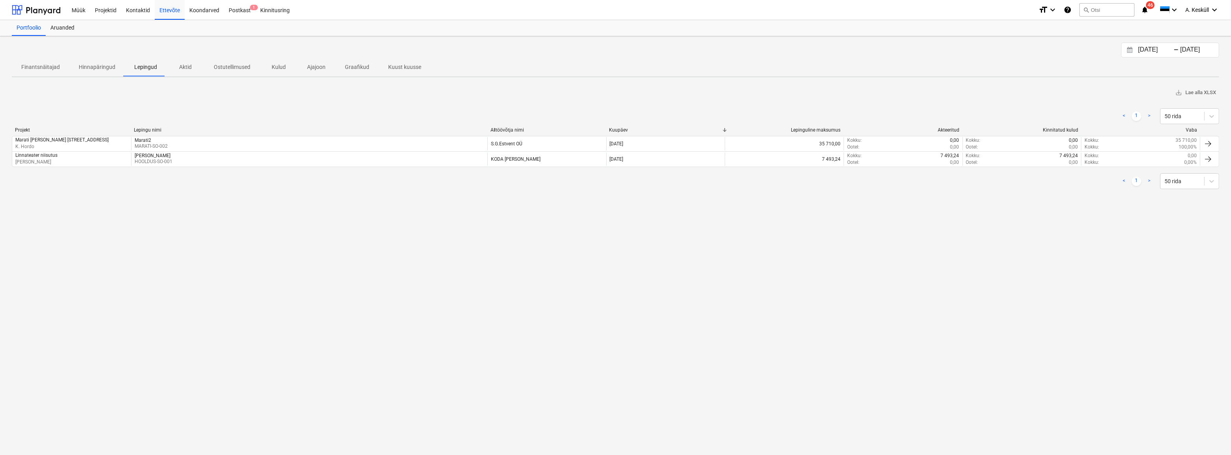
click at [37, 68] on p "Finantsnäitajad" at bounding box center [40, 67] width 39 height 8
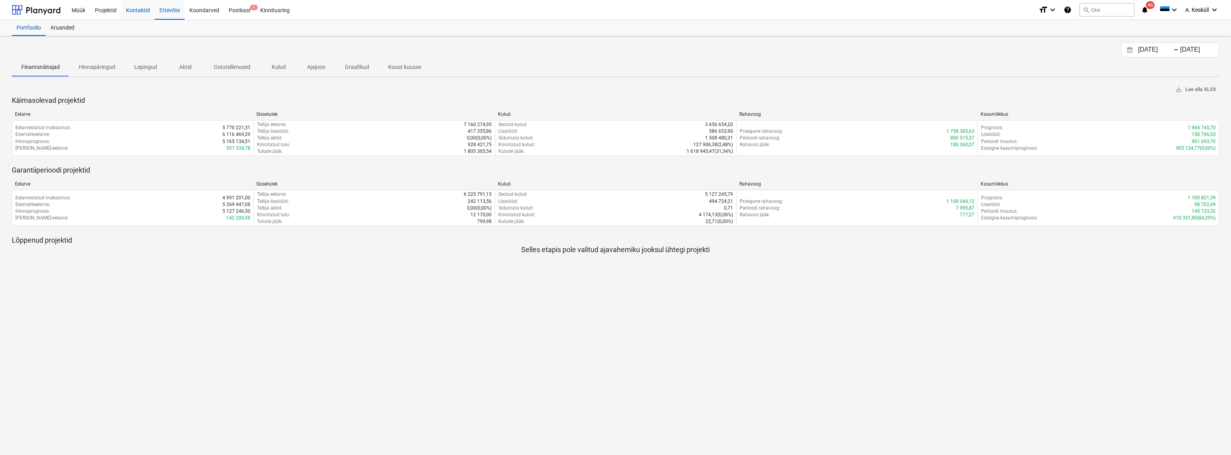
click at [140, 9] on div "Kontaktid" at bounding box center [137, 10] width 33 height 20
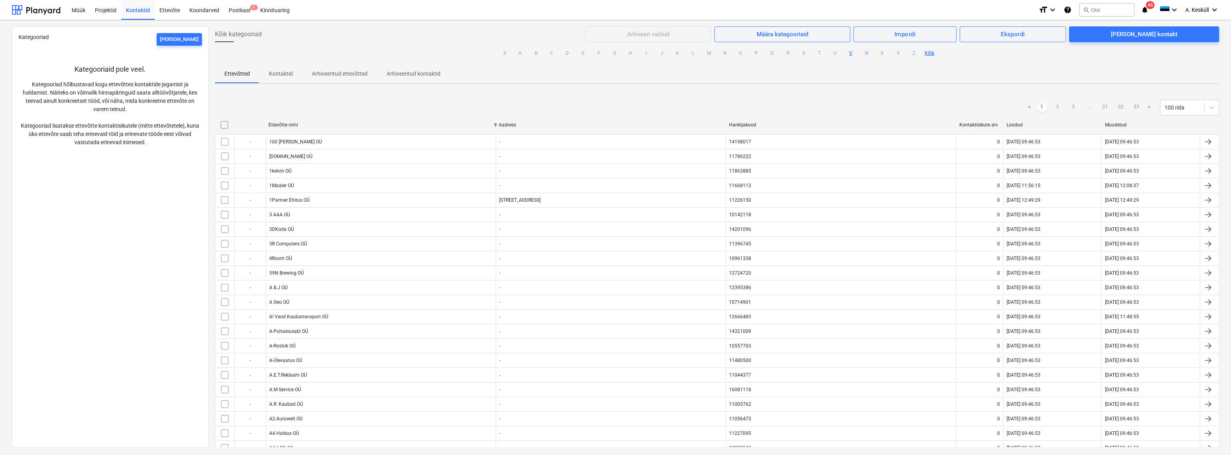
click at [848, 54] on button "V" at bounding box center [850, 52] width 9 height 9
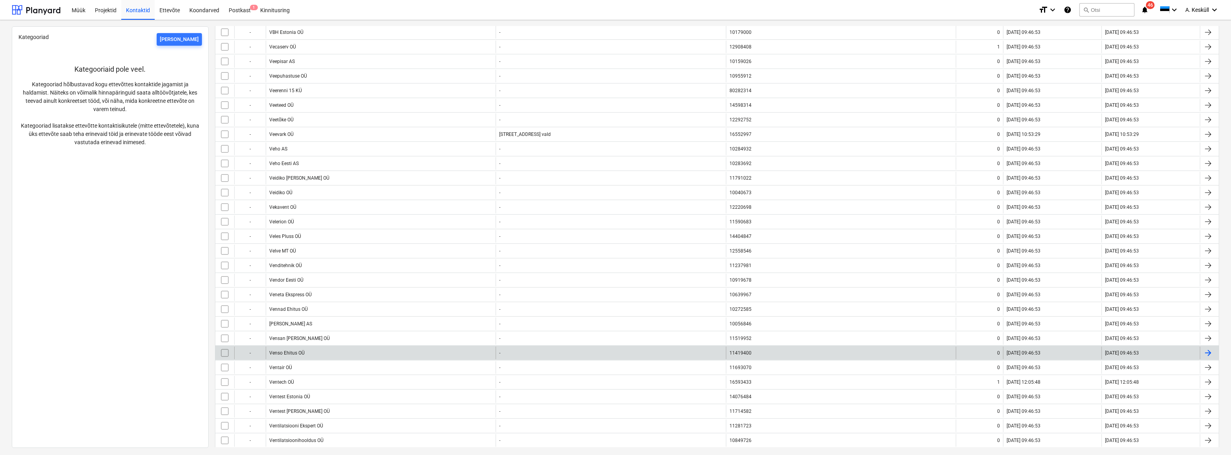
scroll to position [394, 0]
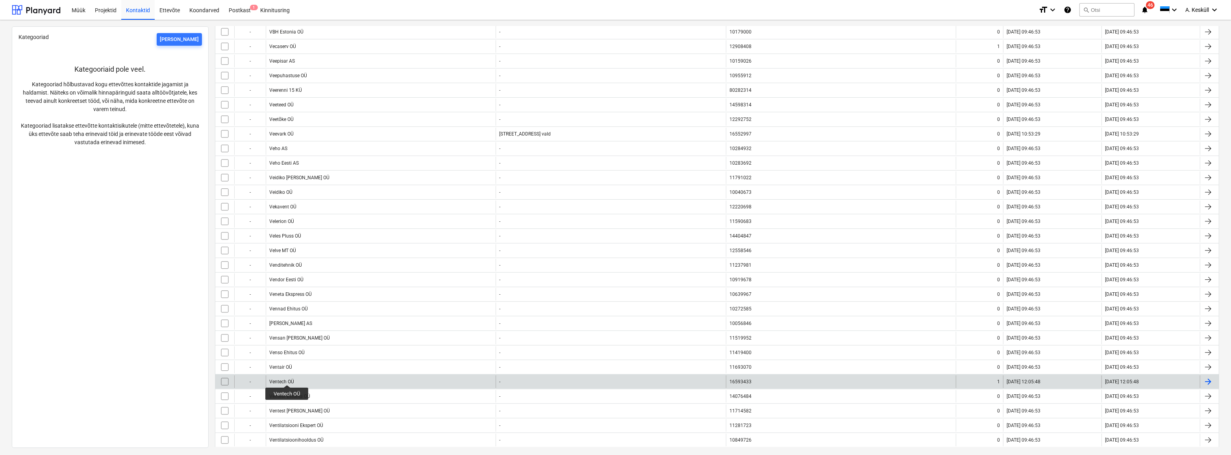
click at [287, 379] on div "Ventech OÜ" at bounding box center [281, 382] width 25 height 6
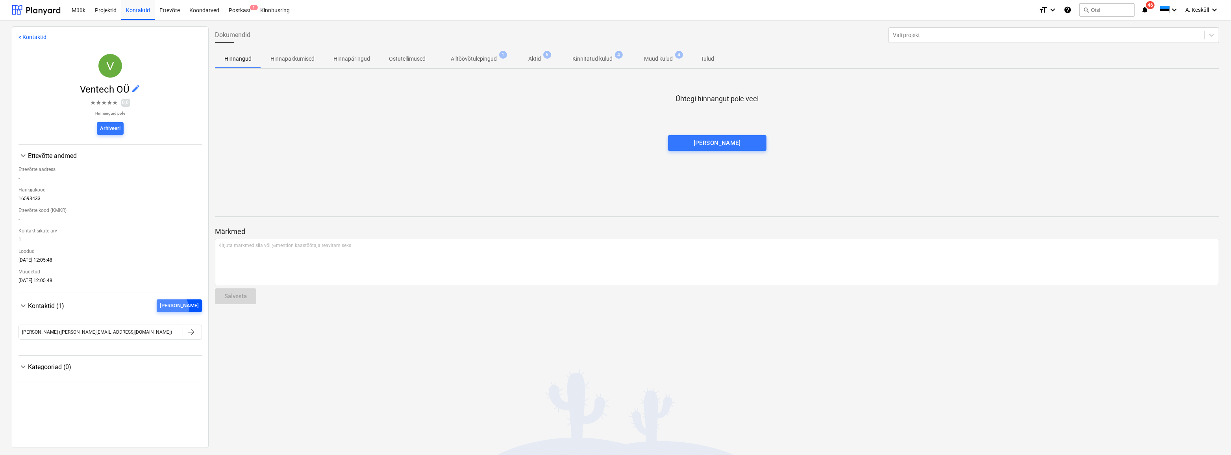
click at [189, 310] on div "[PERSON_NAME]" at bounding box center [179, 305] width 39 height 9
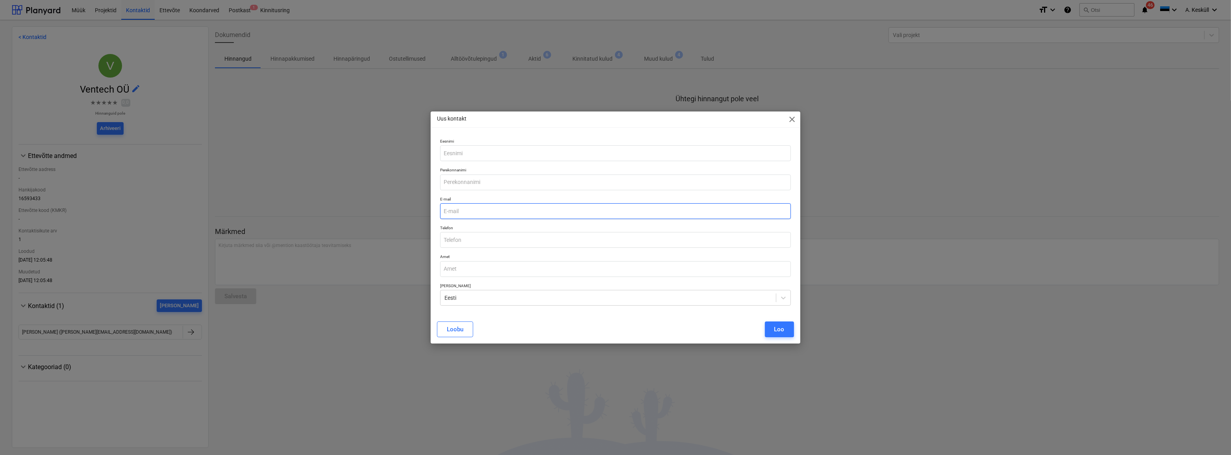
click at [483, 208] on input "email" at bounding box center [615, 211] width 350 height 16
type input "andre_keskyll@hotmail.com"
type input "Andre"
drag, startPoint x: 471, startPoint y: 184, endPoint x: 435, endPoint y: 180, distance: 36.0
click at [435, 180] on div "Eesnimi Perekonnanimi Andre E-mail andre_keskyll@hotmail.com Telefon Amet Vali …" at bounding box center [615, 224] width 369 height 179
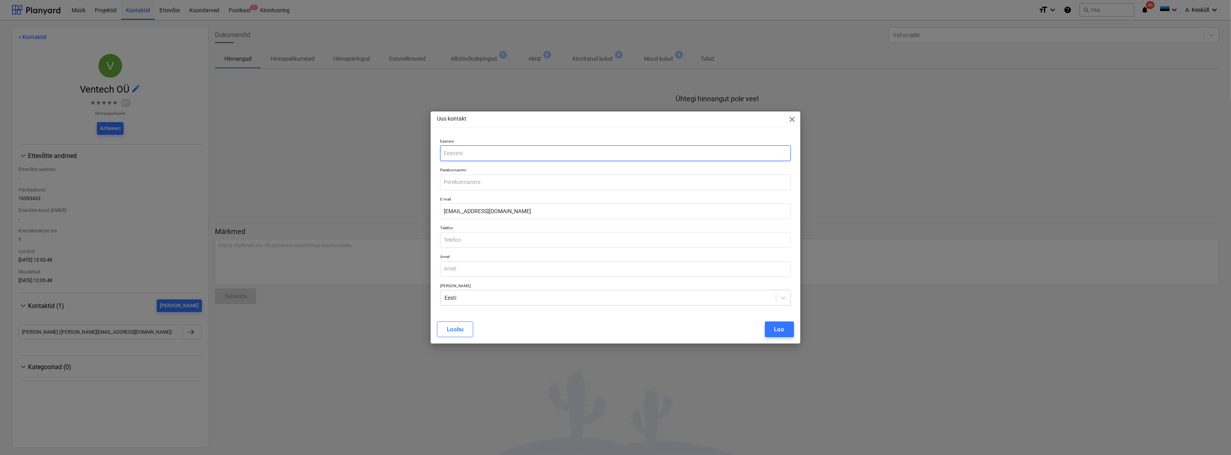
click at [472, 155] on input "text" at bounding box center [615, 153] width 350 height 16
type input "andre"
click at [515, 121] on div "Uus kontakt close" at bounding box center [615, 119] width 369 height 16
click at [782, 331] on div "Loo" at bounding box center [779, 329] width 10 height 10
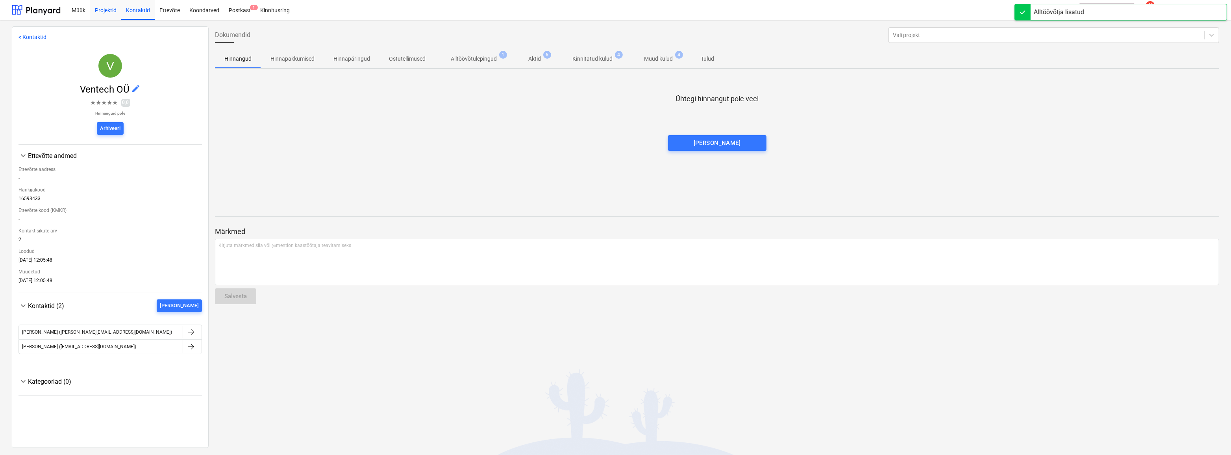
click at [106, 9] on div "Projektid" at bounding box center [105, 10] width 31 height 20
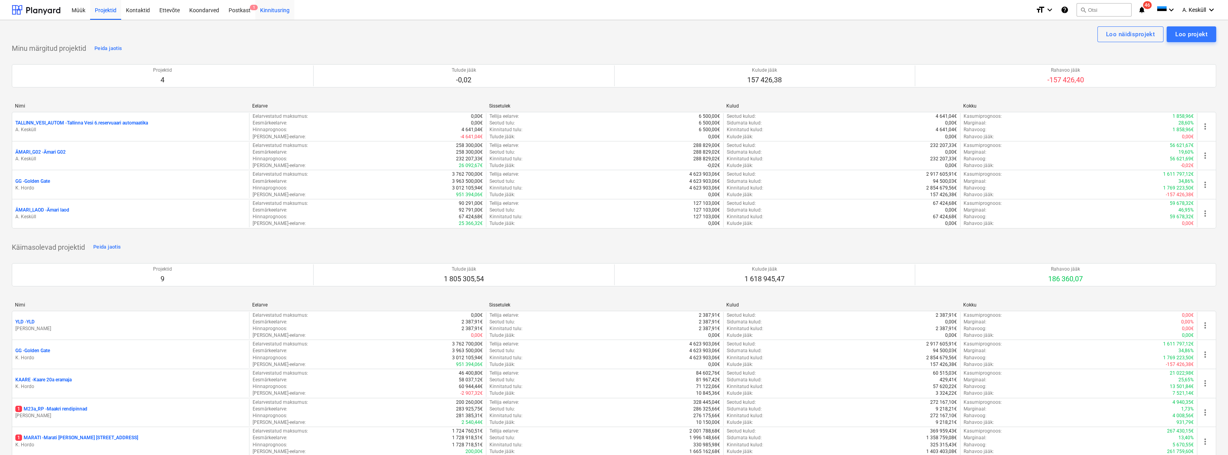
drag, startPoint x: 151, startPoint y: 12, endPoint x: 255, endPoint y: 18, distance: 104.5
click at [151, 12] on div "Kontaktid" at bounding box center [137, 10] width 33 height 20
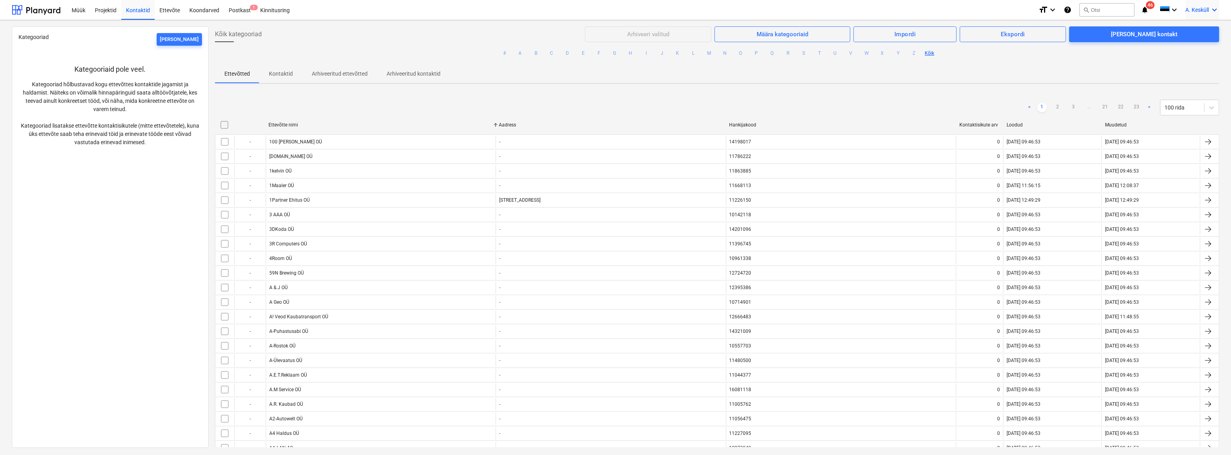
click at [1218, 11] on icon "keyboard_arrow_down" at bounding box center [1213, 9] width 9 height 9
click at [1048, 72] on div at bounding box center [615, 227] width 1231 height 455
